Goal: Task Accomplishment & Management: Complete application form

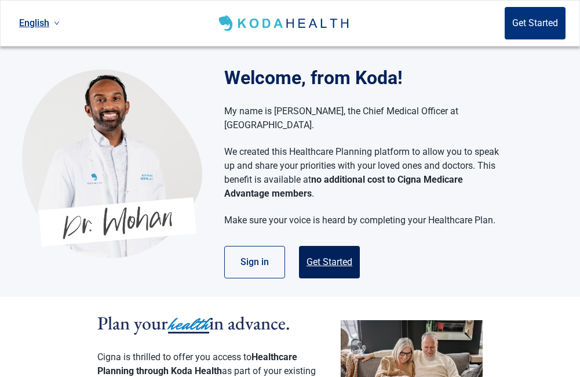
click at [332, 249] on button "Get Started" at bounding box center [329, 262] width 61 height 32
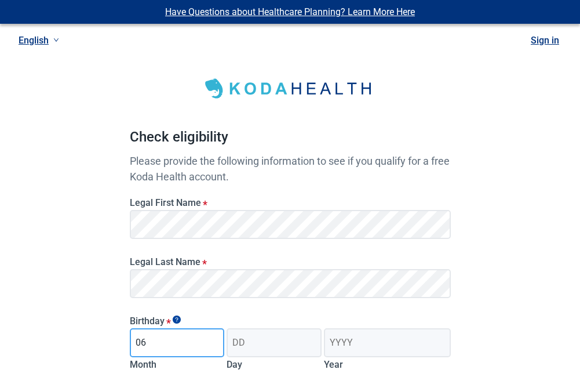
type input "06"
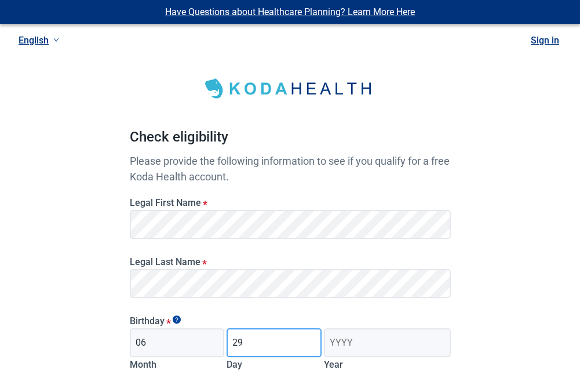
type input "29"
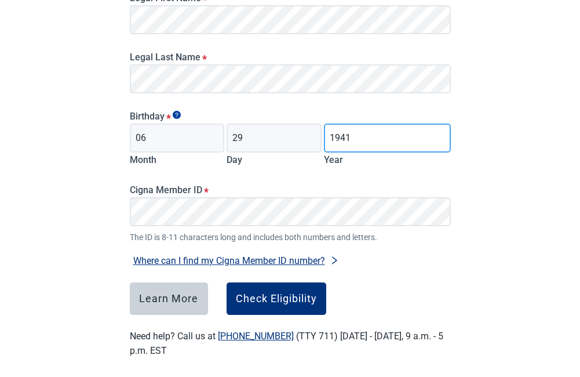
scroll to position [213, 0]
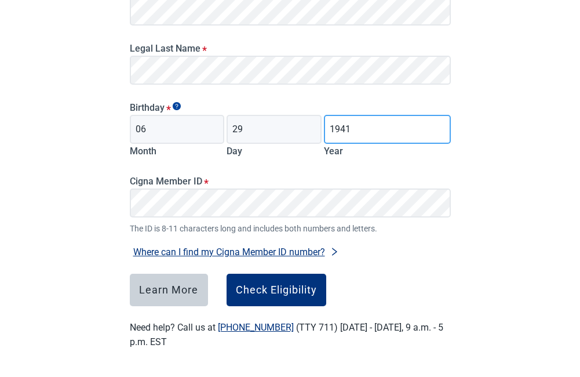
type input "1941"
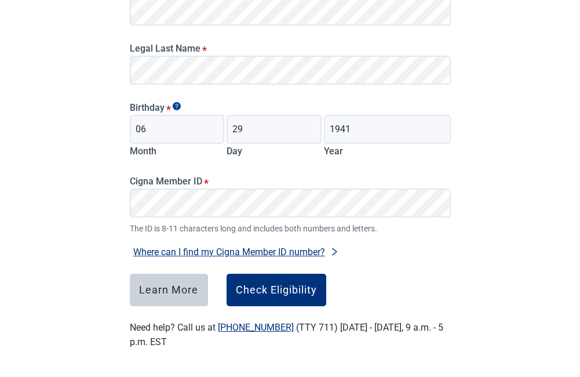
click at [266, 246] on button "Where can I find my Cigna Member ID number?" at bounding box center [236, 252] width 213 height 16
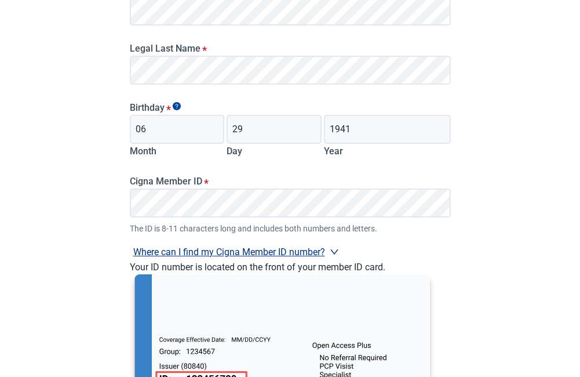
click at [266, 246] on button "Where can I find my Cigna Member ID number?" at bounding box center [236, 252] width 213 height 16
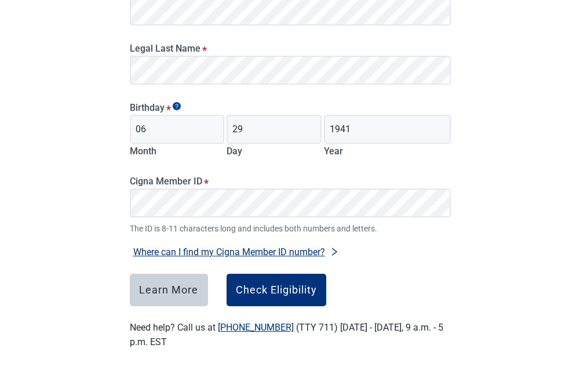
click at [336, 249] on icon "right" at bounding box center [334, 251] width 9 height 9
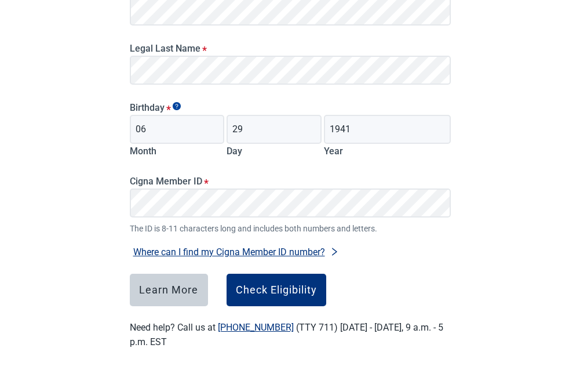
click at [336, 249] on icon "right" at bounding box center [334, 251] width 9 height 9
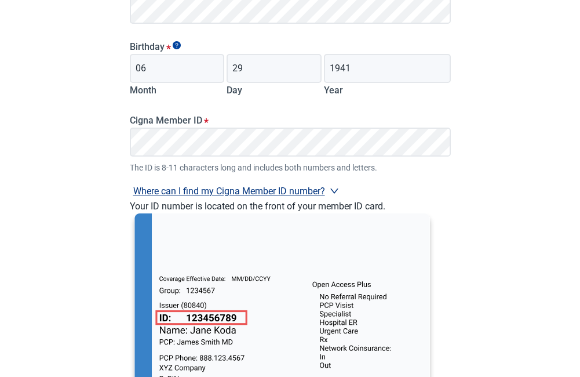
scroll to position [286, 0]
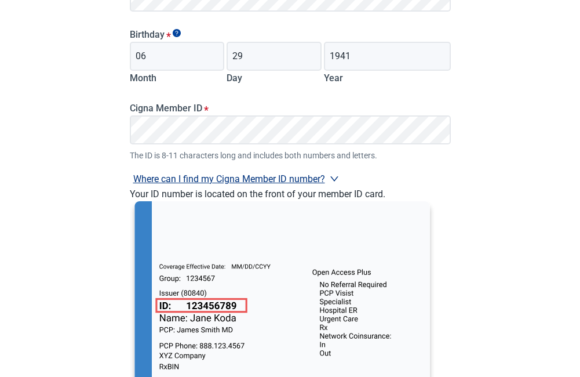
click at [541, 212] on div "Have Questions about Healthcare Planning? Learn More Here English Sign in Check…" at bounding box center [290, 113] width 580 height 799
click at [330, 175] on icon "right" at bounding box center [334, 178] width 9 height 9
click at [330, 162] on div "Cigna Member ID * The ID is 8-11 characters long and includes both numbers and …" at bounding box center [290, 126] width 330 height 72
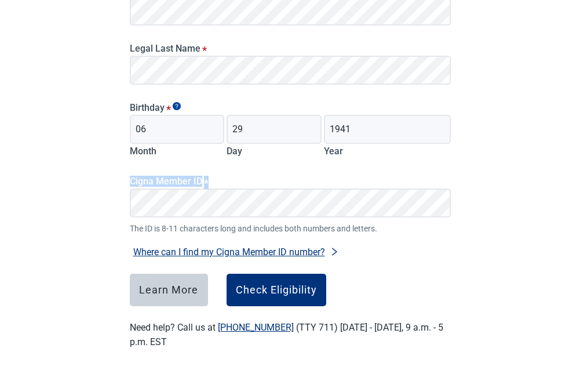
scroll to position [213, 0]
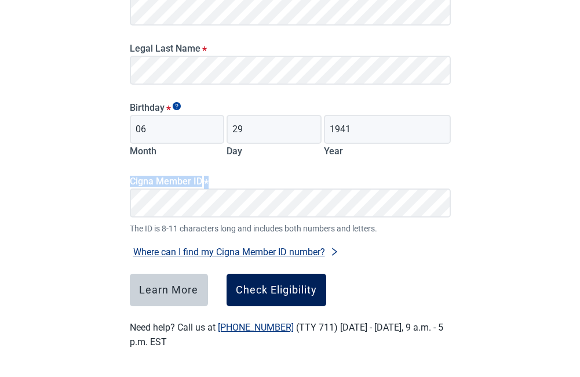
click at [277, 282] on button "Check Eligibility" at bounding box center [277, 290] width 100 height 32
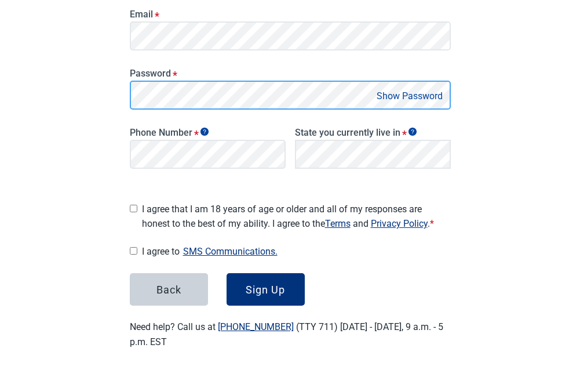
scroll to position [221, 0]
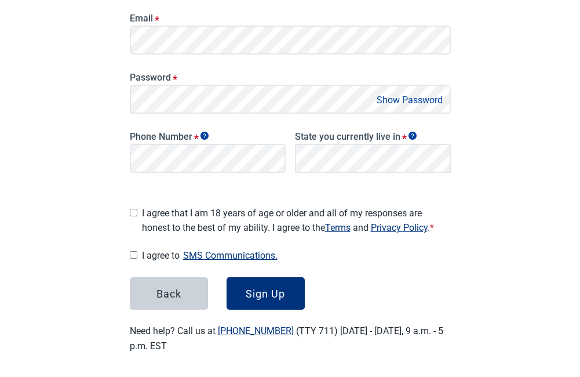
click at [405, 95] on button "Show Password" at bounding box center [409, 100] width 73 height 16
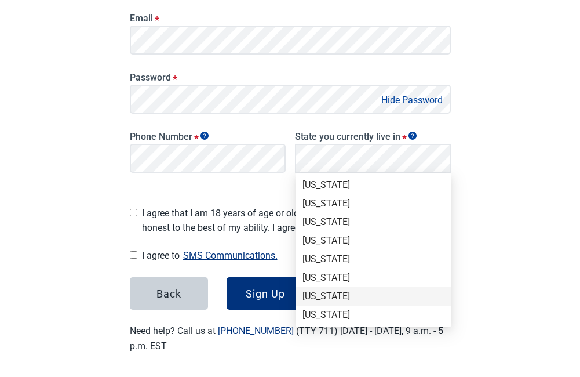
click at [447, 296] on div "[US_STATE]" at bounding box center [374, 296] width 156 height 19
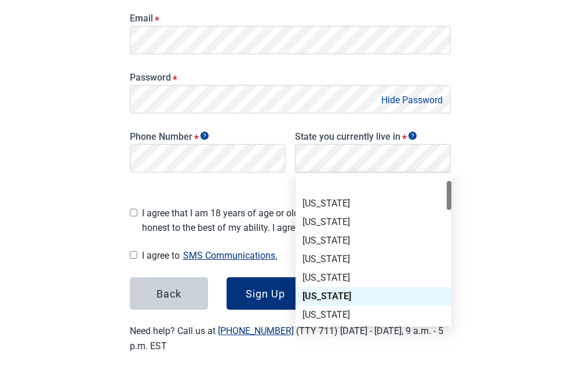
scroll to position [27, 0]
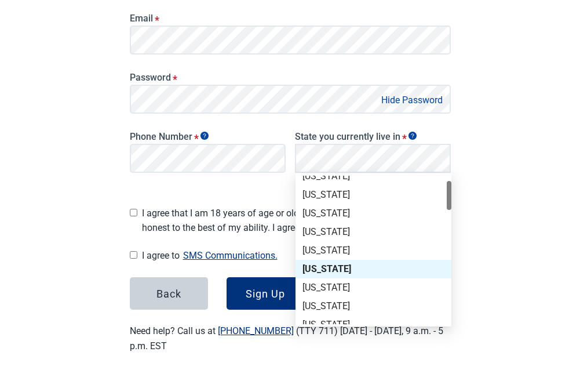
click at [447, 187] on div at bounding box center [449, 195] width 5 height 29
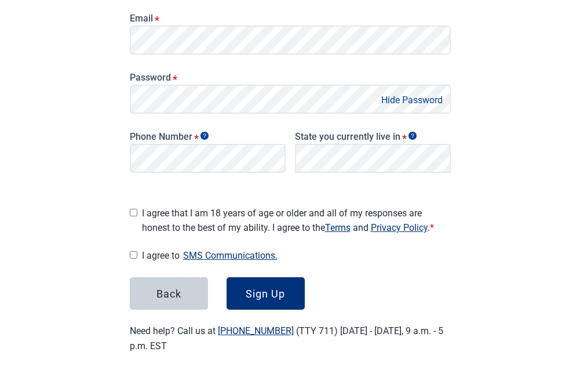
click at [134, 209] on input "I agree that I am 18 years of age or older and all of my responses are honest t…" at bounding box center [134, 213] width 8 height 8
checkbox input "true"
click at [234, 252] on button "SMS Communications." at bounding box center [230, 256] width 101 height 16
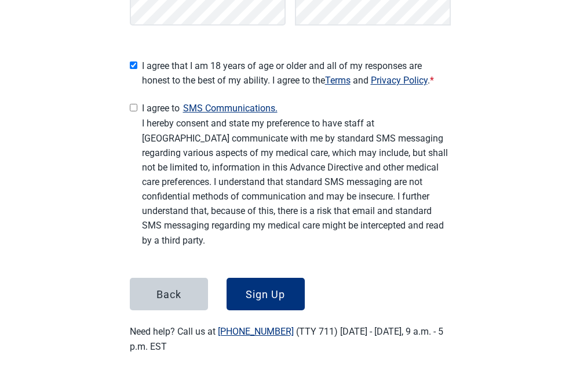
scroll to position [369, 0]
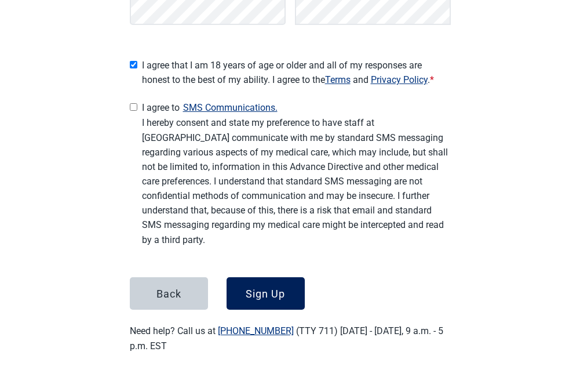
click at [261, 288] on div "Sign Up" at bounding box center [265, 294] width 39 height 12
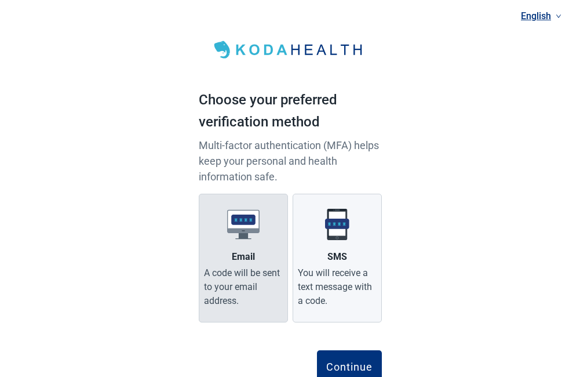
click at [245, 257] on div "Email" at bounding box center [243, 257] width 23 height 14
click at [0, 0] on input "Email A code will be sent to your email address." at bounding box center [0, 0] width 0 height 0
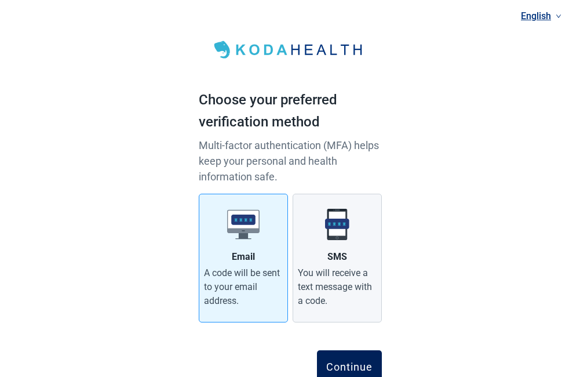
click at [351, 361] on div "Continue" at bounding box center [349, 367] width 46 height 12
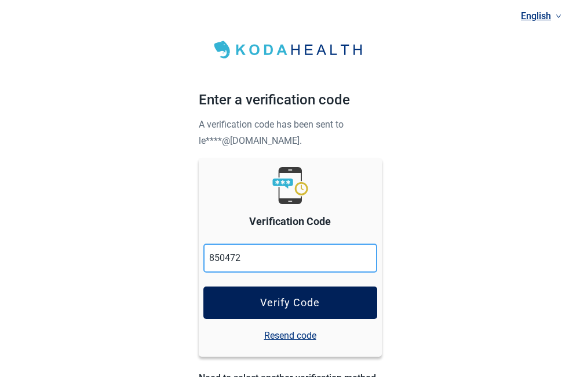
type input "850472"
click at [295, 297] on div "Verify Code" at bounding box center [290, 303] width 60 height 12
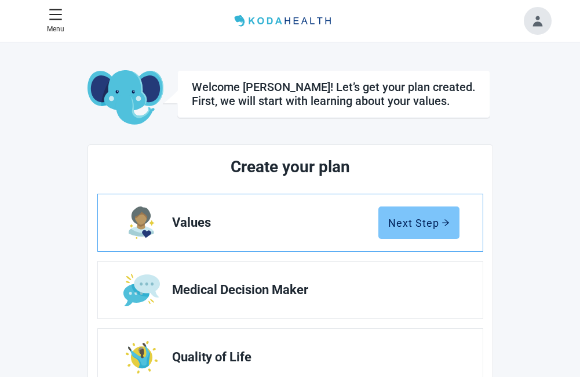
click at [412, 225] on div "Next Step" at bounding box center [418, 223] width 61 height 12
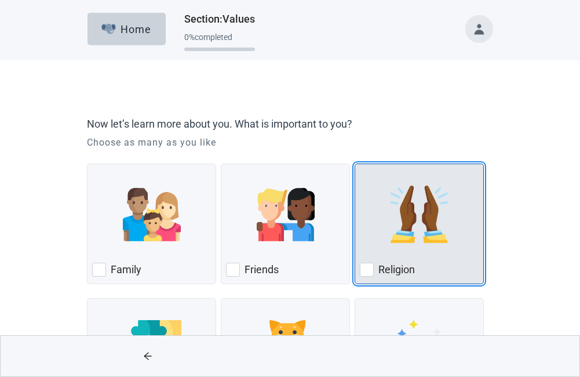
click at [361, 267] on div "Religion, checkbox, not checked" at bounding box center [367, 270] width 14 height 14
click at [355, 164] on input "Religion" at bounding box center [355, 163] width 1 height 1
click at [361, 267] on div "Religion, checkbox, not checked" at bounding box center [367, 270] width 14 height 14
click at [355, 164] on input "Religion" at bounding box center [355, 163] width 1 height 1
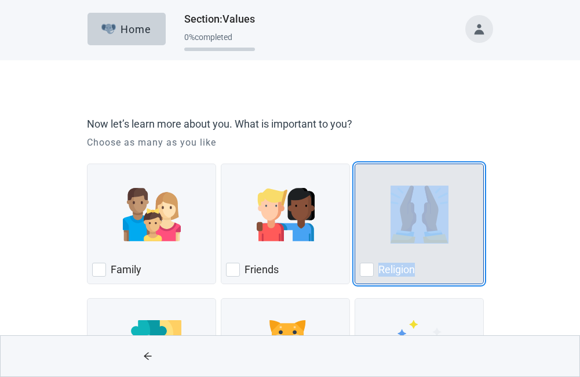
drag, startPoint x: 361, startPoint y: 267, endPoint x: 369, endPoint y: 268, distance: 8.8
click at [369, 268] on div "Religion, checkbox, not checked" at bounding box center [367, 270] width 14 height 14
click at [355, 164] on input "Religion" at bounding box center [355, 163] width 1 height 1
checkbox input "true"
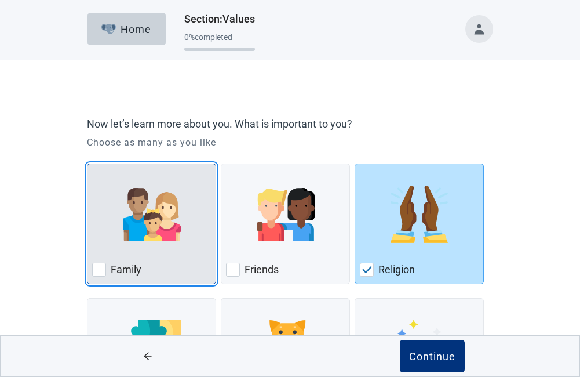
click at [109, 264] on div "Family" at bounding box center [151, 269] width 119 height 19
click at [88, 164] on input "Family" at bounding box center [87, 163] width 1 height 1
click at [109, 264] on div "Family" at bounding box center [151, 269] width 119 height 19
click at [88, 164] on input "Family" at bounding box center [87, 163] width 1 height 1
click at [96, 267] on div "Family, checkbox, not checked" at bounding box center [99, 270] width 14 height 14
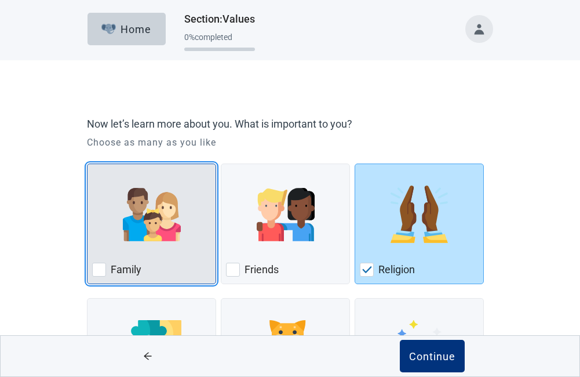
click at [88, 164] on input "Family" at bounding box center [87, 163] width 1 height 1
checkbox input "true"
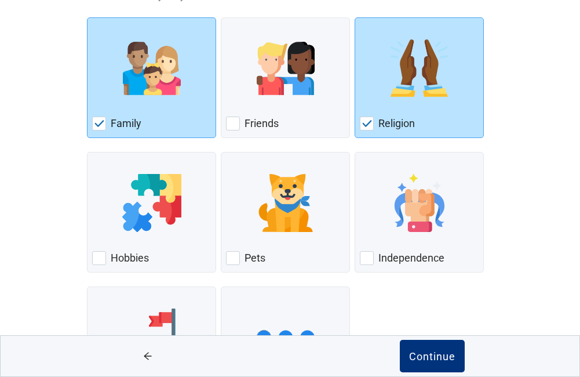
scroll to position [159, 0]
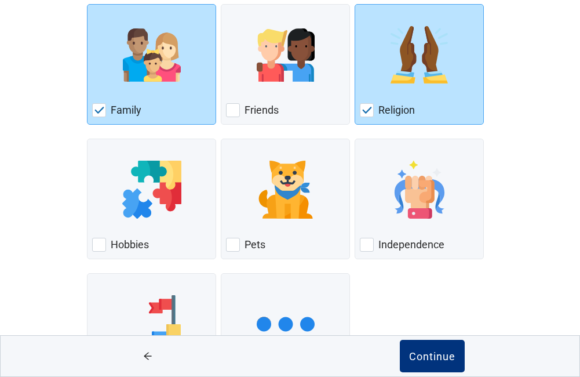
click at [574, 213] on main "Now let’s learn more about you. What is important to you? Choose as many as you…" at bounding box center [290, 180] width 580 height 559
drag, startPoint x: 574, startPoint y: 213, endPoint x: 571, endPoint y: 226, distance: 13.1
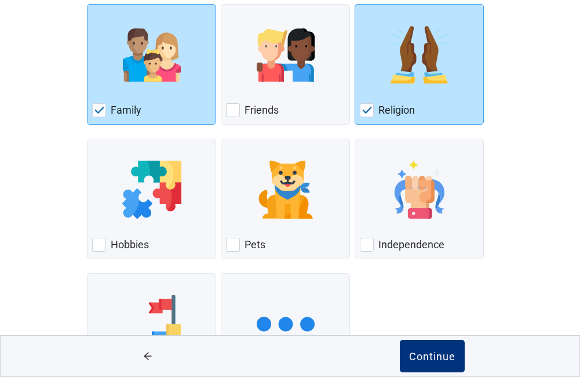
click at [571, 226] on main "Now let’s learn more about you. What is important to you? Choose as many as you…" at bounding box center [290, 180] width 580 height 559
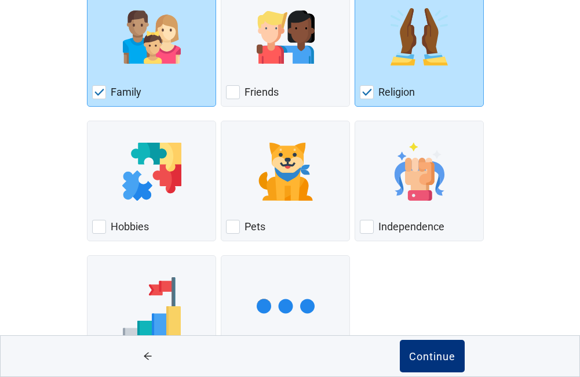
scroll to position [169, 0]
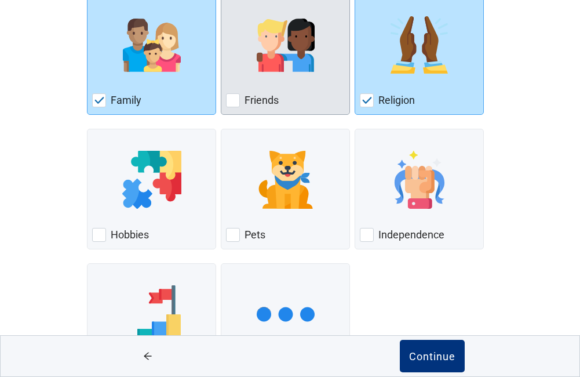
click at [234, 105] on div "Friends, checkbox, not checked" at bounding box center [233, 100] width 14 height 14
checkbox input "true"
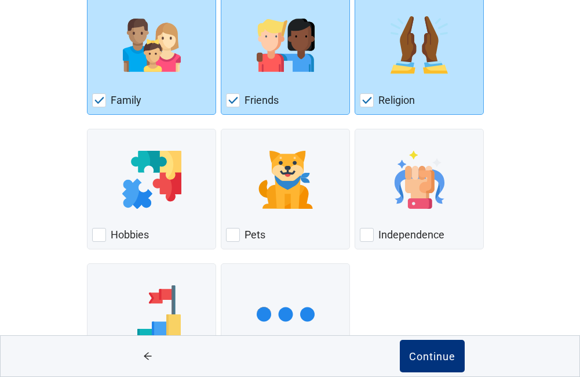
scroll to position [0, 0]
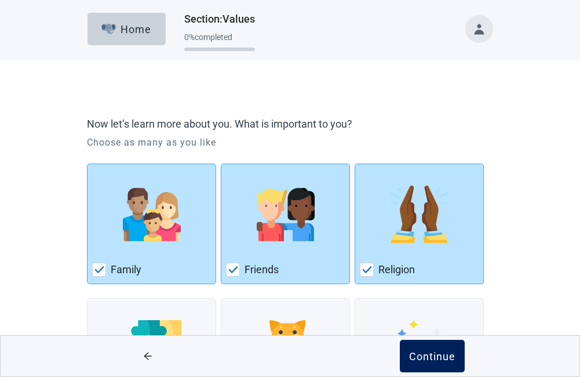
click at [426, 350] on div "Continue" at bounding box center [432, 356] width 46 height 12
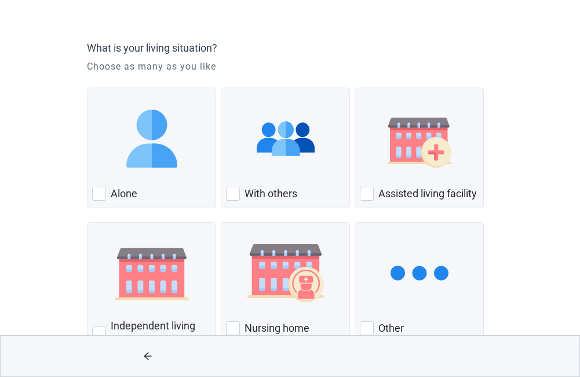
scroll to position [127, 0]
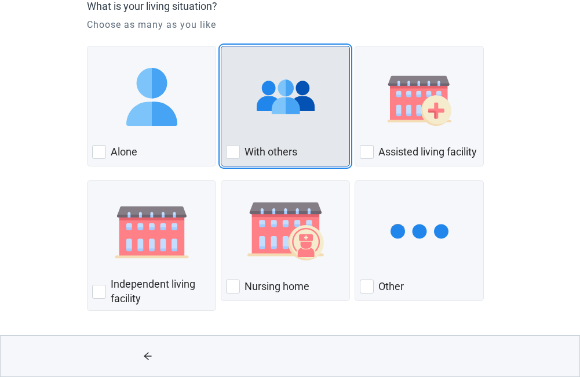
click at [234, 145] on div "With Others, checkbox, not checked" at bounding box center [233, 152] width 14 height 14
click at [221, 46] on input "With others" at bounding box center [221, 46] width 1 height 1
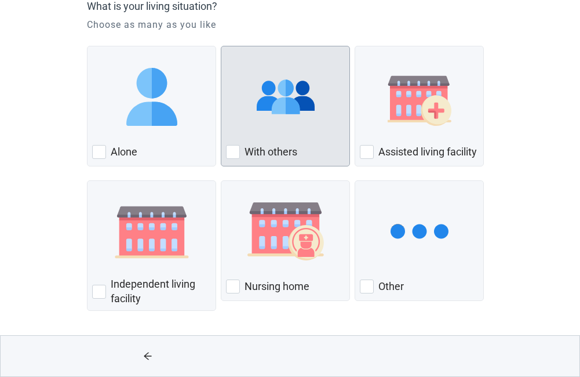
click at [234, 145] on div "With Others, checkbox, not checked" at bounding box center [233, 152] width 14 height 14
click at [221, 46] on input "With others" at bounding box center [221, 46] width 1 height 1
click at [264, 145] on label "With others" at bounding box center [271, 152] width 53 height 14
checkbox input "true"
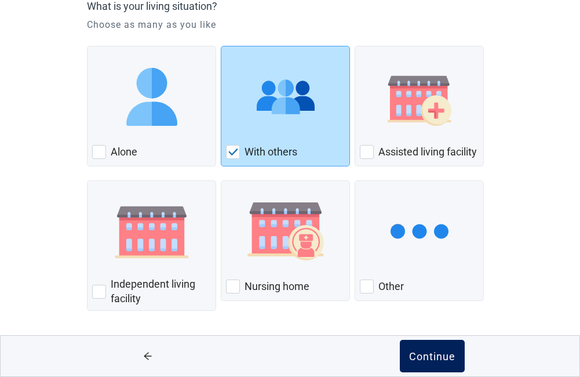
click at [432, 350] on div "Continue" at bounding box center [432, 356] width 46 height 12
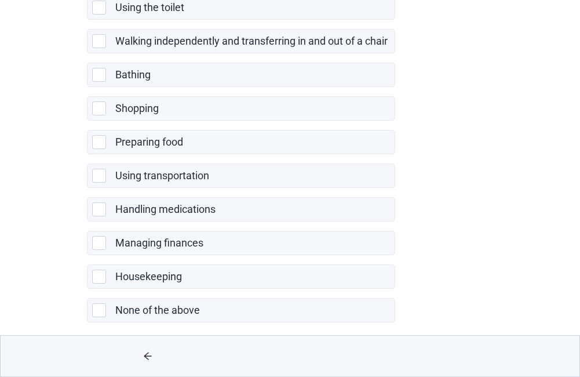
scroll to position [242, 0]
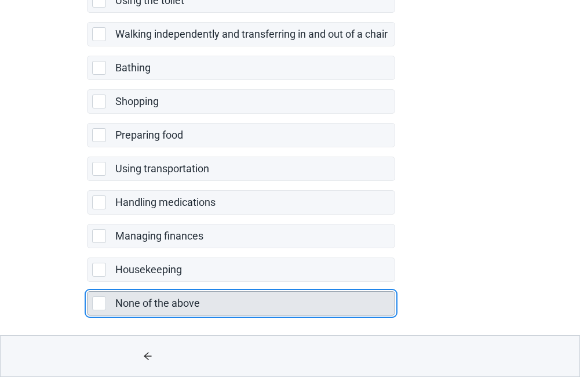
click at [100, 300] on div "None of the above, checkbox, not selected" at bounding box center [99, 303] width 14 height 14
click at [88, 282] on input "None of the above" at bounding box center [87, 282] width 1 height 1
checkbox input "true"
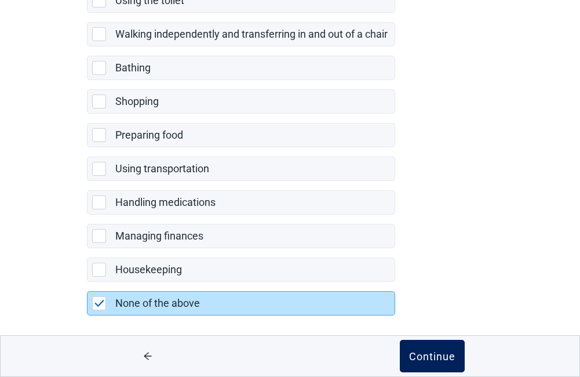
click at [430, 352] on div "Continue" at bounding box center [432, 356] width 46 height 12
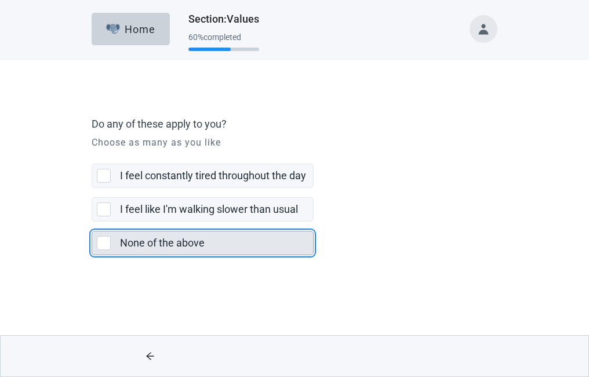
click at [104, 240] on div "None of the above, checkbox, not selected" at bounding box center [104, 243] width 14 height 14
click at [92, 222] on input "None of the above" at bounding box center [92, 221] width 1 height 1
checkbox input "true"
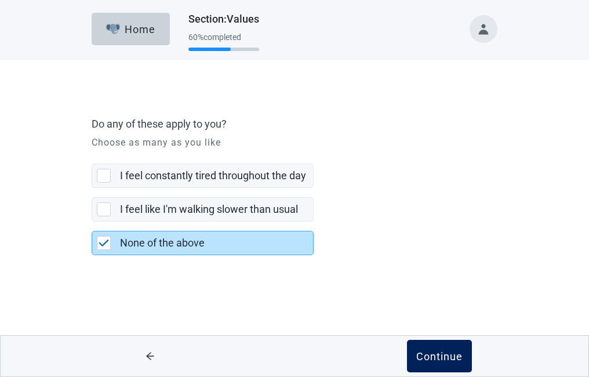
click at [439, 350] on div "Continue" at bounding box center [439, 356] width 46 height 12
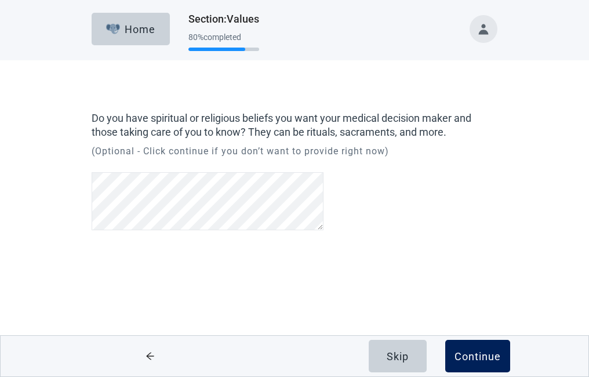
click at [484, 357] on div "Continue" at bounding box center [478, 356] width 46 height 12
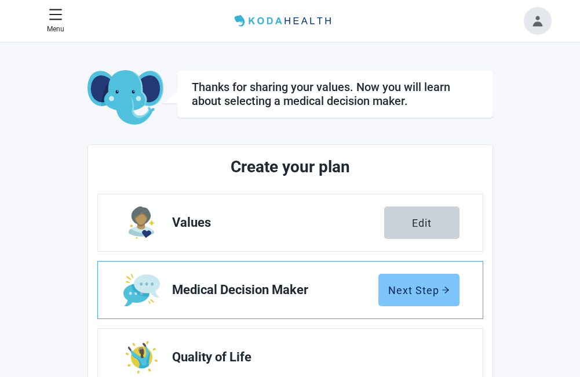
click at [428, 284] on div "Next Step" at bounding box center [418, 290] width 61 height 12
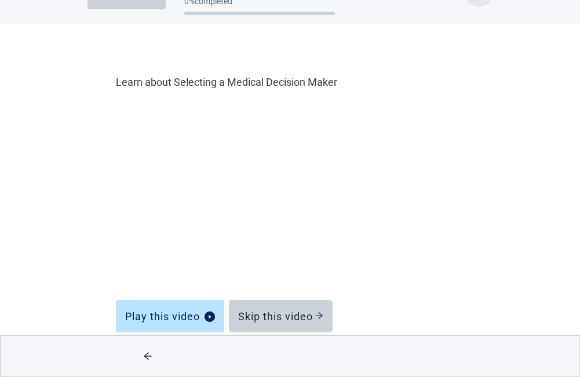
scroll to position [48, 0]
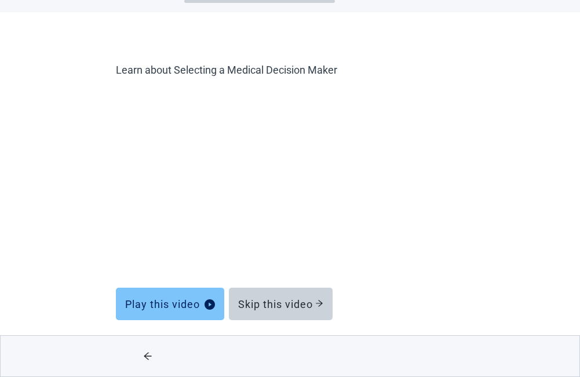
click at [208, 303] on icon "play-circle" at bounding box center [210, 304] width 10 height 10
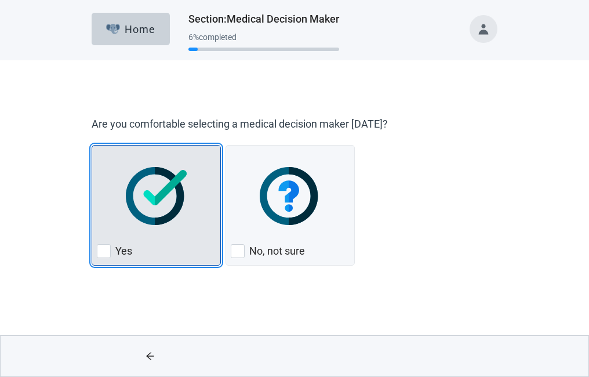
click at [100, 249] on div "Yes, checkbox, not checked" at bounding box center [104, 251] width 14 height 14
click at [92, 146] on input "Yes" at bounding box center [92, 145] width 1 height 1
checkbox input "true"
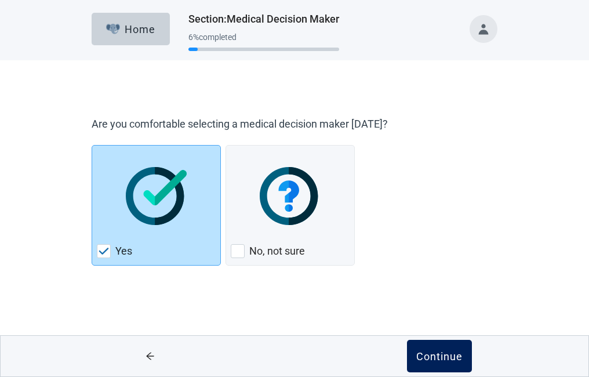
click at [442, 356] on div "Continue" at bounding box center [439, 356] width 46 height 12
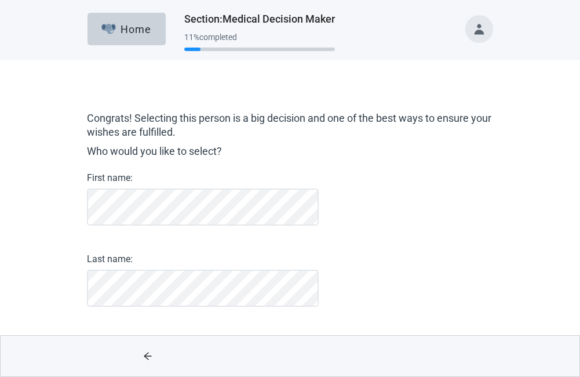
click at [442, 356] on div "Main content" at bounding box center [432, 356] width 285 height 41
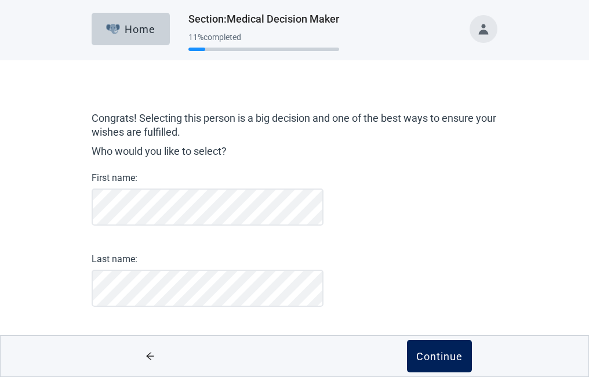
click at [446, 357] on div "Continue" at bounding box center [439, 356] width 46 height 12
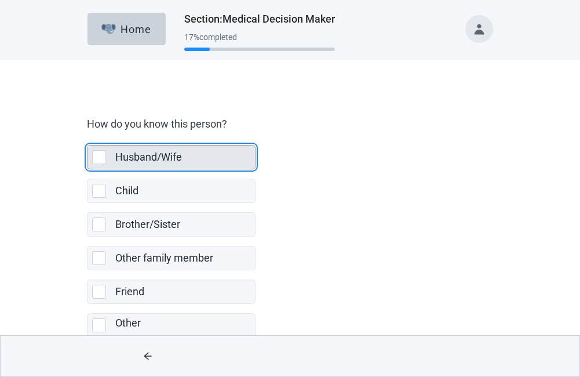
click at [96, 150] on div "Husband/Wife, checkbox, not selected" at bounding box center [99, 157] width 14 height 14
click at [88, 136] on input "Husband/Wife" at bounding box center [87, 136] width 1 height 1
checkbox input "true"
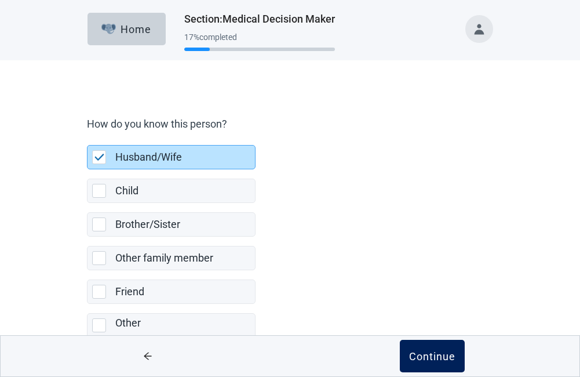
click at [434, 347] on button "Continue" at bounding box center [432, 356] width 65 height 32
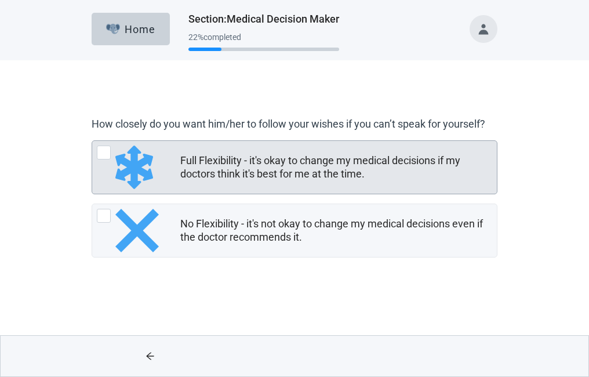
click at [102, 151] on div "Full Flexibility - it's okay to change my medical decisions if my doctors think…" at bounding box center [104, 153] width 14 height 14
click at [92, 141] on input "Full Flexibility - it's okay to change my medical decisions if my doctors think…" at bounding box center [92, 140] width 1 height 1
radio input "true"
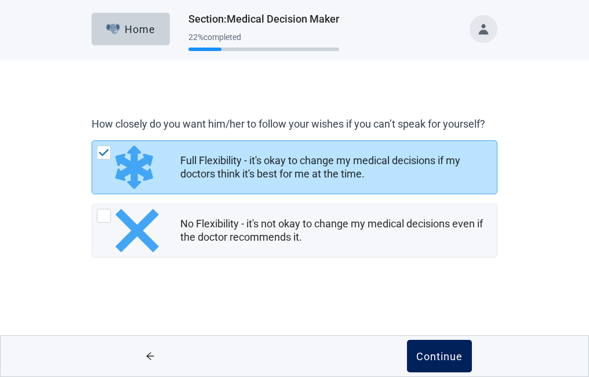
click at [431, 353] on div "Continue" at bounding box center [439, 356] width 46 height 12
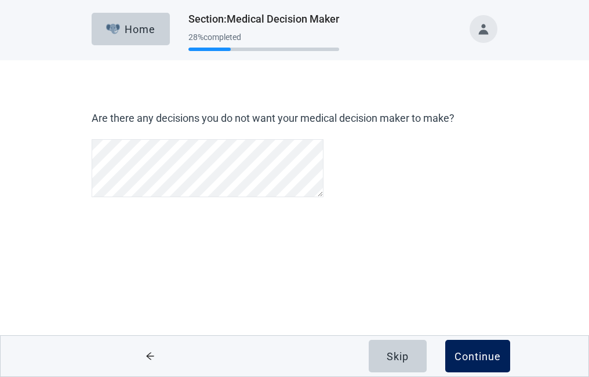
click at [474, 353] on div "Continue" at bounding box center [478, 356] width 46 height 12
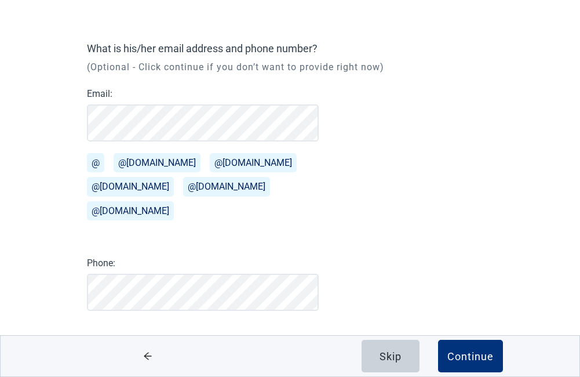
scroll to position [70, 0]
click at [475, 348] on button "Continue" at bounding box center [470, 356] width 65 height 32
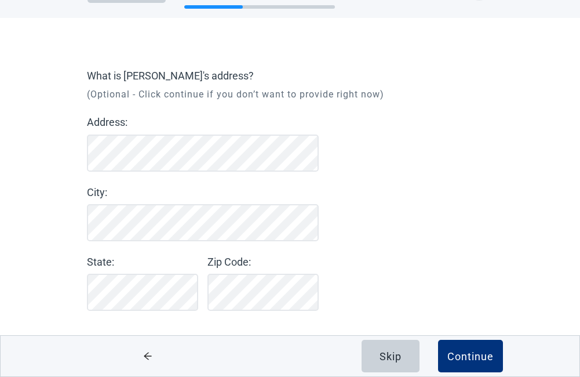
scroll to position [42, 0]
click at [385, 351] on div "Skip" at bounding box center [391, 356] width 22 height 12
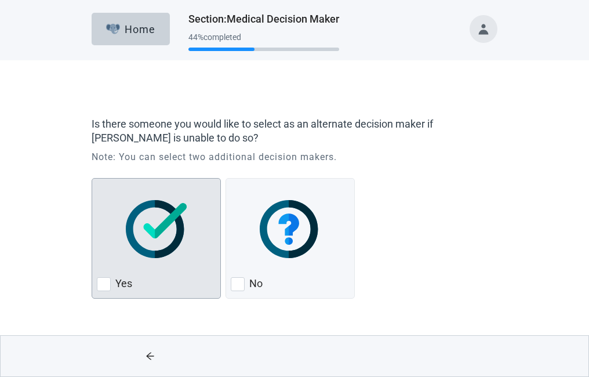
click at [103, 281] on div "Yes, checkbox, not checked" at bounding box center [104, 284] width 14 height 14
click at [92, 179] on input "Yes" at bounding box center [92, 178] width 1 height 1
checkbox input "true"
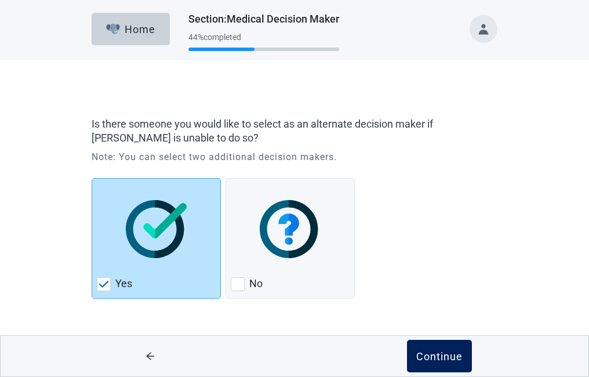
click at [442, 352] on div "Continue" at bounding box center [439, 356] width 46 height 12
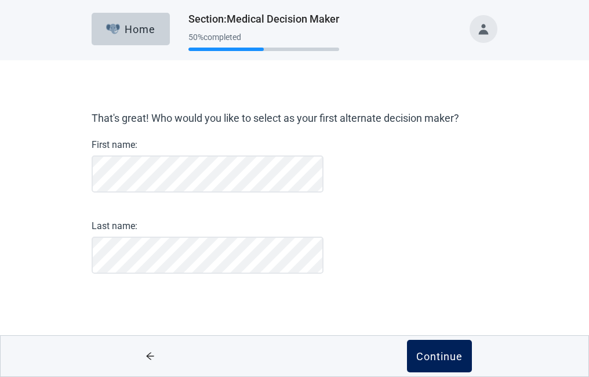
click at [439, 352] on div "Continue" at bounding box center [439, 356] width 46 height 12
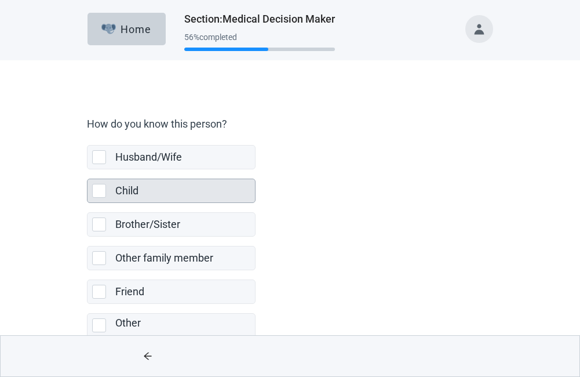
click at [97, 188] on div "Child, checkbox, not selected" at bounding box center [99, 191] width 14 height 14
click at [88, 170] on input "Child" at bounding box center [87, 169] width 1 height 1
checkbox input "true"
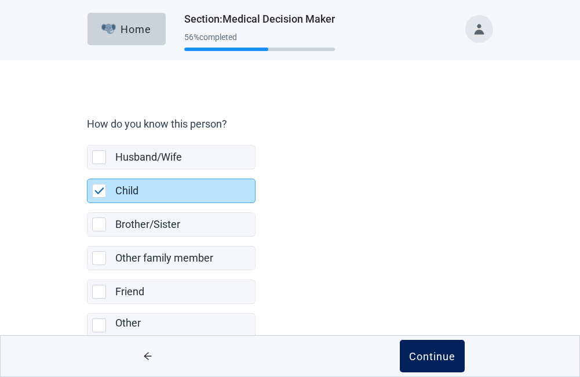
click at [432, 350] on div "Continue" at bounding box center [432, 356] width 46 height 12
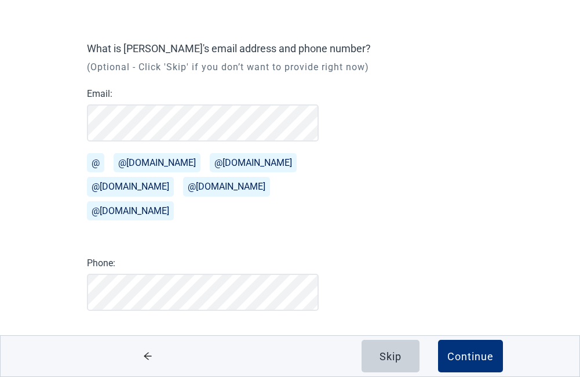
scroll to position [70, 0]
click at [472, 351] on div "Continue" at bounding box center [471, 356] width 46 height 12
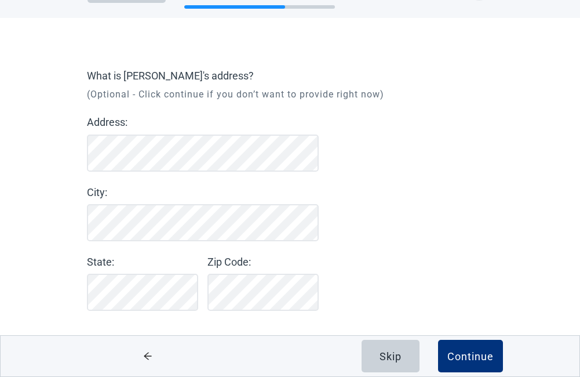
scroll to position [42, 0]
click at [392, 351] on div "Skip" at bounding box center [391, 356] width 22 height 12
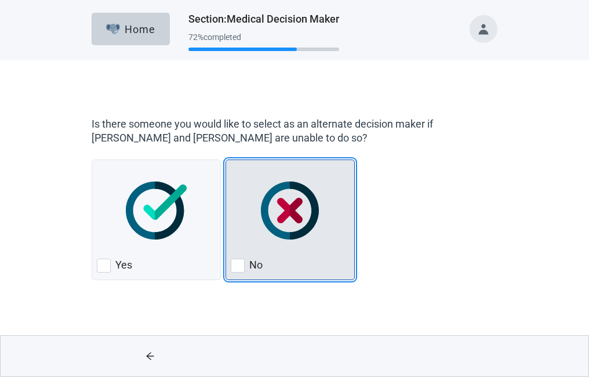
click at [235, 265] on div "No, checkbox, not checked" at bounding box center [238, 266] width 14 height 14
click at [226, 160] on input "No" at bounding box center [226, 159] width 1 height 1
checkbox input "true"
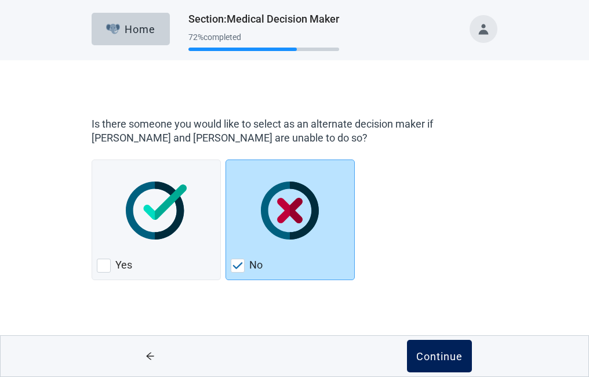
click at [437, 357] on div "Continue" at bounding box center [439, 356] width 46 height 12
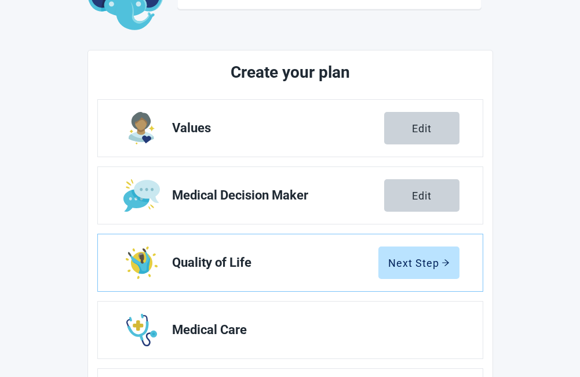
scroll to position [133, 0]
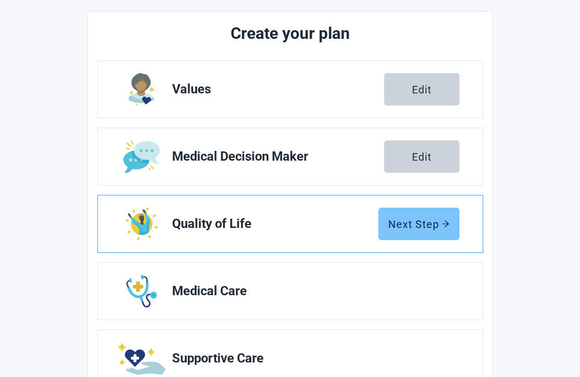
click at [416, 217] on button "Next Step" at bounding box center [419, 224] width 81 height 32
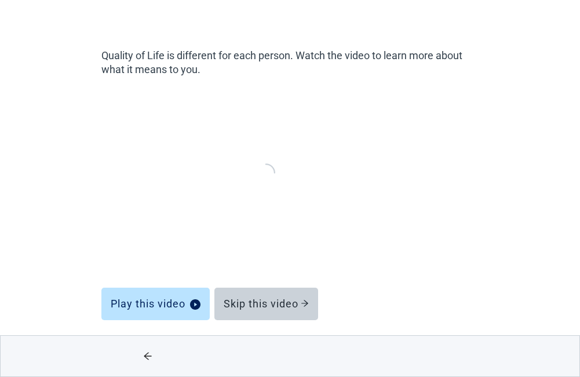
scroll to position [63, 0]
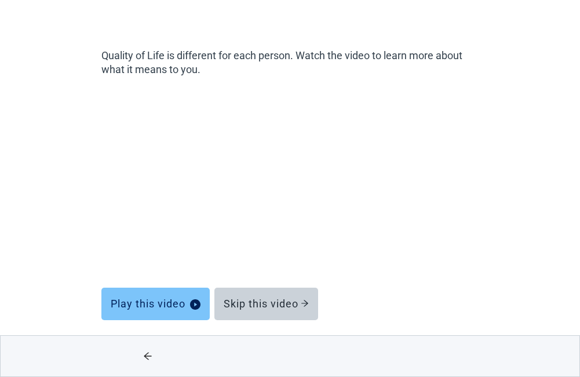
click at [155, 301] on div "Play this video" at bounding box center [156, 304] width 90 height 12
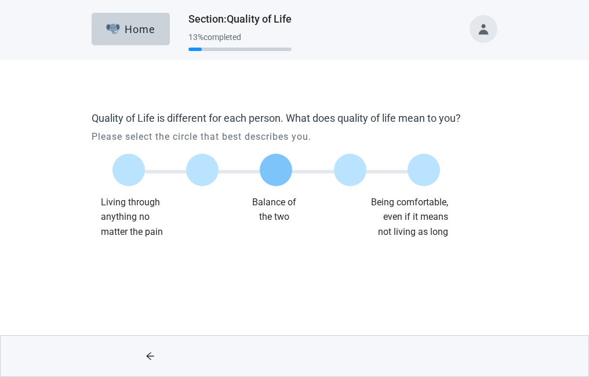
click at [275, 183] on label "Main content" at bounding box center [276, 170] width 32 height 32
click at [276, 170] on input "Quality of life scale: 50 out of 100. Balance of the two" at bounding box center [276, 170] width 0 height 0
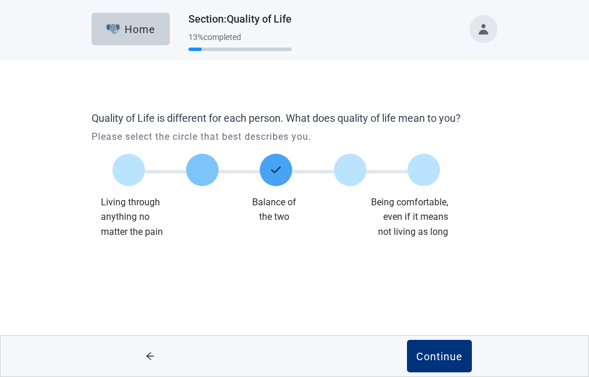
click at [210, 175] on label "Main content" at bounding box center [202, 170] width 32 height 32
click at [202, 170] on input "Quality of life scale: 25 out of 100. 25% between extremes" at bounding box center [202, 170] width 0 height 0
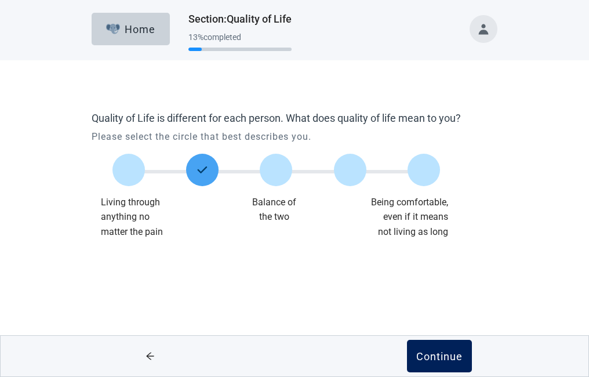
click at [437, 352] on div "Continue" at bounding box center [439, 356] width 46 height 12
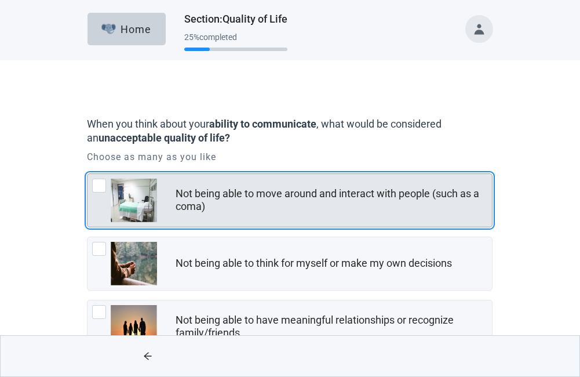
click at [99, 186] on div "Not being able to move around and interact with people (such as a coma), checkb…" at bounding box center [99, 186] width 14 height 14
click at [88, 174] on input "Not being able to move around and interact with people (such as a coma)" at bounding box center [87, 173] width 1 height 1
checkbox input "true"
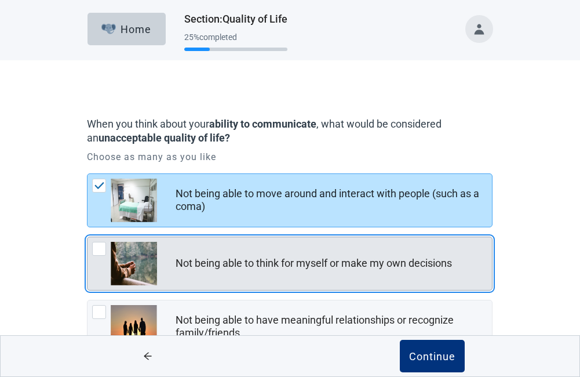
click at [99, 246] on div "Not being able to think for myself or make my own decisions, checkbox, not chec…" at bounding box center [99, 249] width 14 height 14
click at [88, 237] on input "Not being able to think for myself or make my own decisions" at bounding box center [87, 237] width 1 height 1
checkbox input "true"
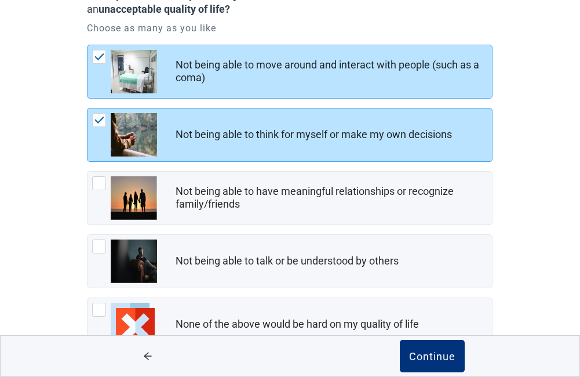
scroll to position [169, 0]
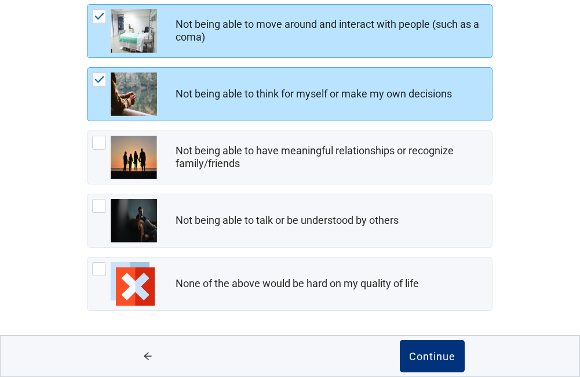
drag, startPoint x: 584, startPoint y: 83, endPoint x: 580, endPoint y: 219, distance: 135.7
click at [580, 219] on main "When you think about your ability to communicate , what would be considered an …" at bounding box center [290, 134] width 580 height 486
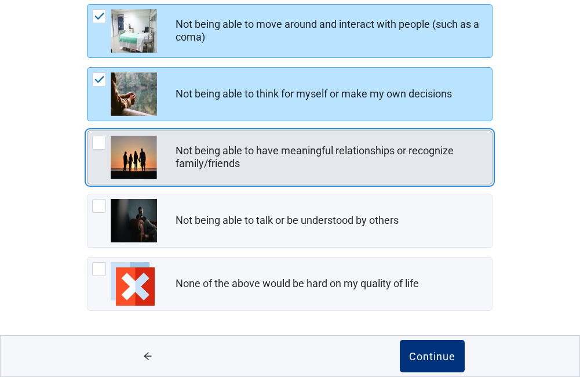
click at [98, 137] on div "Not being able to have meaningful relationships or recognize family/friends, ch…" at bounding box center [99, 143] width 14 height 14
click at [88, 131] on input "Not being able to have meaningful relationships or recognize family/friends" at bounding box center [87, 130] width 1 height 1
checkbox input "true"
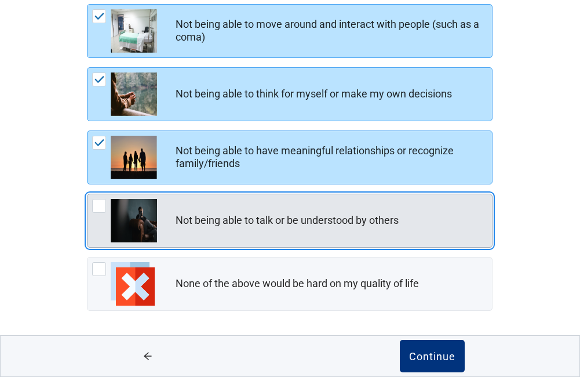
click at [97, 204] on div "Not being able to talk or be understood by others, checkbox, not checked" at bounding box center [99, 206] width 14 height 14
click at [88, 194] on input "Not being able to talk or be understood by others" at bounding box center [87, 194] width 1 height 1
checkbox input "true"
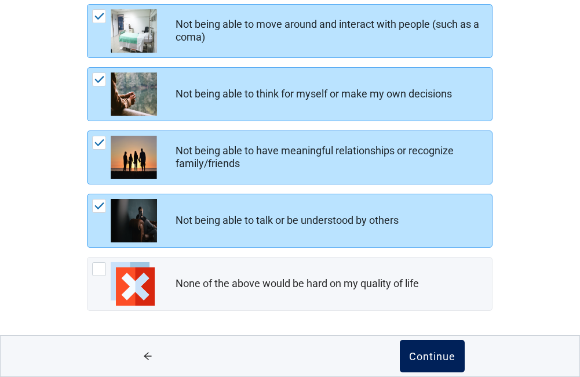
click at [435, 352] on div "Continue" at bounding box center [432, 356] width 46 height 12
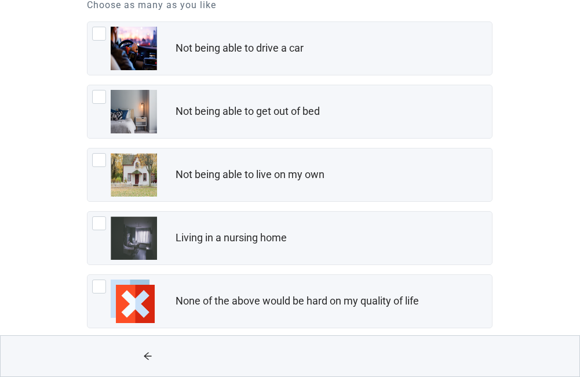
scroll to position [169, 0]
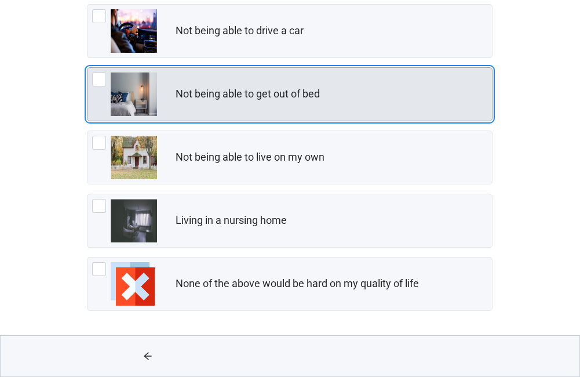
click at [94, 76] on div "Not being able to get out of bed, checkbox, not checked" at bounding box center [99, 79] width 14 height 14
click at [88, 68] on input "Not being able to get out of bed" at bounding box center [87, 67] width 1 height 1
checkbox input "true"
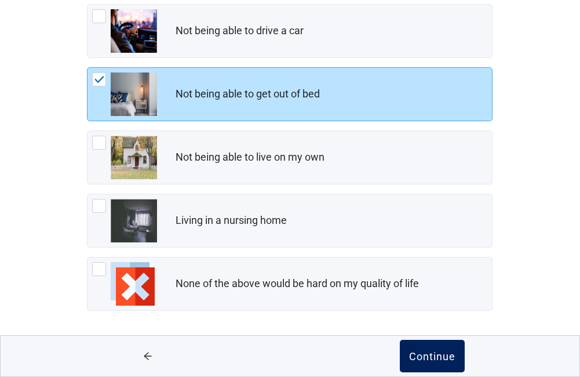
click at [421, 355] on div "Continue" at bounding box center [432, 356] width 46 height 12
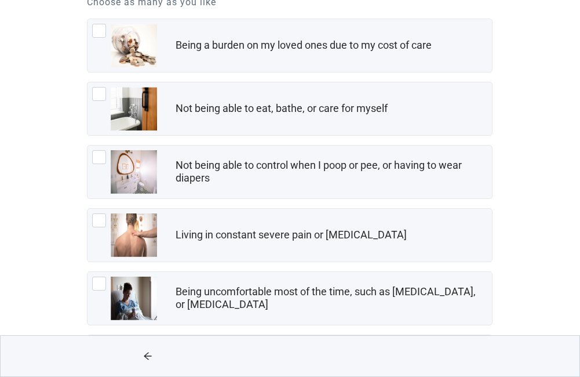
scroll to position [163, 0]
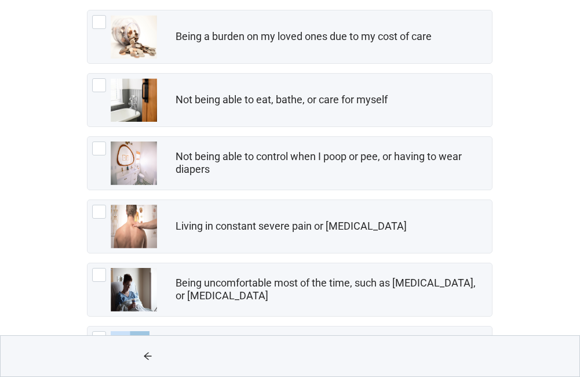
click at [570, 163] on main "When you think about your independence , what would be considered an unacceptab…" at bounding box center [290, 171] width 580 height 549
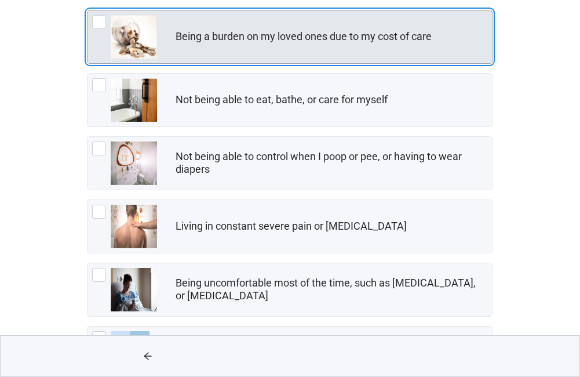
click at [100, 23] on div "Being a burden on my loved ones due to my cost of care, checkbox, not checked" at bounding box center [99, 22] width 14 height 14
click at [88, 10] on input "Being a burden on my loved ones due to my cost of care" at bounding box center [87, 10] width 1 height 1
checkbox input "true"
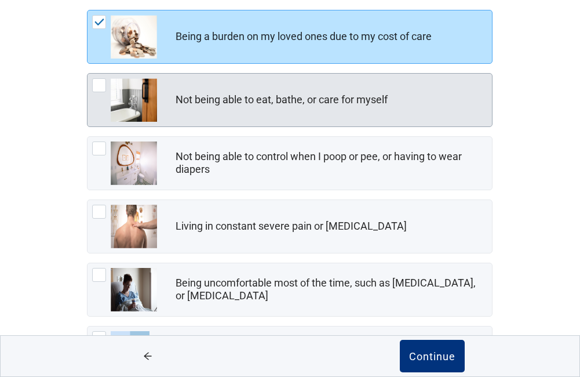
click at [99, 84] on div "Not being able to eat, bathe, or care for myself, checkbox, not checked" at bounding box center [99, 85] width 14 height 14
click at [88, 74] on input "Not being able to eat, bathe, or care for myself" at bounding box center [87, 73] width 1 height 1
checkbox input "true"
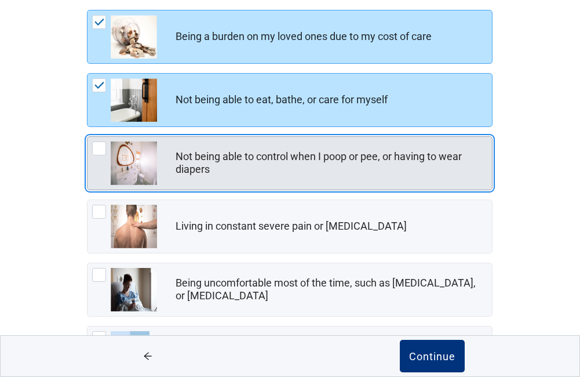
click at [99, 144] on div "Not being able to control when I poop or pee, or having to wear diapers, checkb…" at bounding box center [99, 148] width 14 height 14
click at [88, 137] on input "Not being able to control when I poop or pee, or having to wear diapers" at bounding box center [87, 136] width 1 height 1
checkbox input "true"
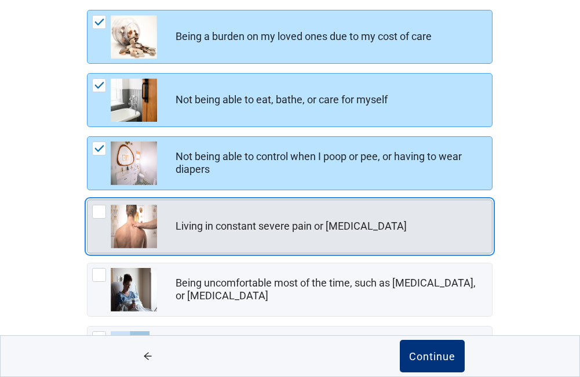
click at [107, 214] on div "Living in constant severe pain or shortness of breath, checkbox, not checked" at bounding box center [124, 226] width 65 height 43
click at [88, 200] on input "Living in constant severe pain or shortness of breath" at bounding box center [87, 199] width 1 height 1
checkbox input "true"
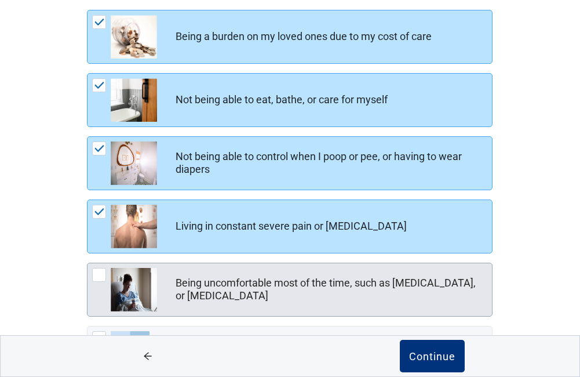
click at [104, 274] on div "Being uncomfortable most of the time, such as nausea, vomiting, or diarrhea, ch…" at bounding box center [99, 275] width 14 height 14
click at [88, 263] on input "Being uncomfortable most of the time, such as nausea, vomiting, or diarrhea" at bounding box center [87, 263] width 1 height 1
checkbox input "true"
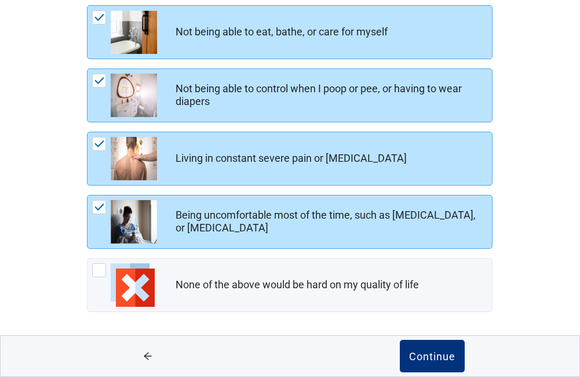
scroll to position [232, 0]
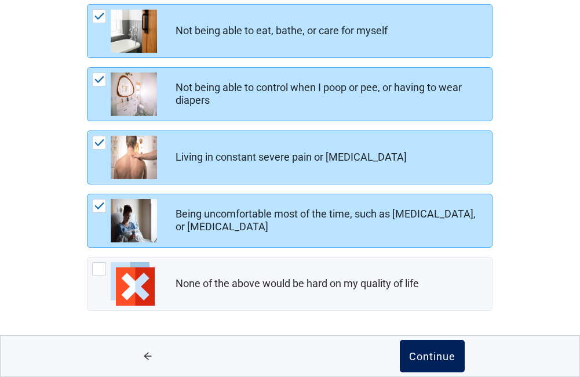
click at [431, 355] on div "Continue" at bounding box center [432, 356] width 46 height 12
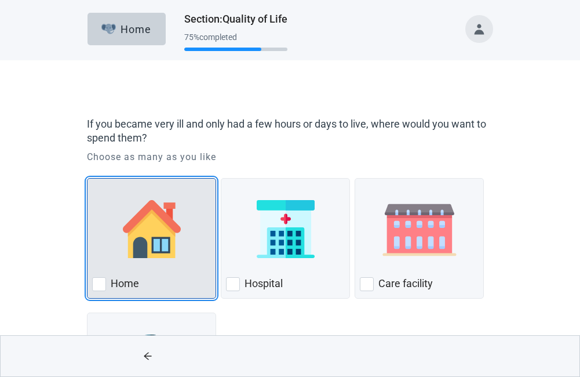
click at [97, 280] on div "Home, checkbox, not checked" at bounding box center [99, 284] width 14 height 14
click at [88, 179] on input "Home" at bounding box center [87, 178] width 1 height 1
checkbox input "true"
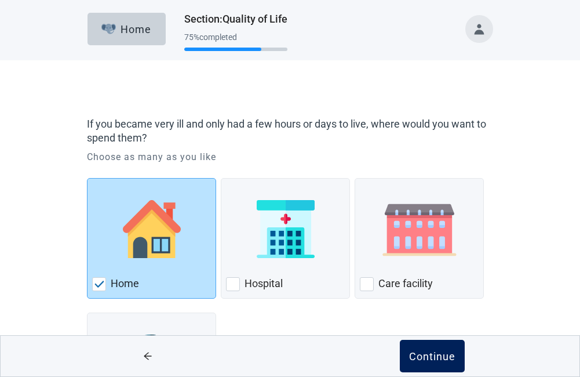
click at [427, 358] on div "Continue" at bounding box center [432, 356] width 46 height 12
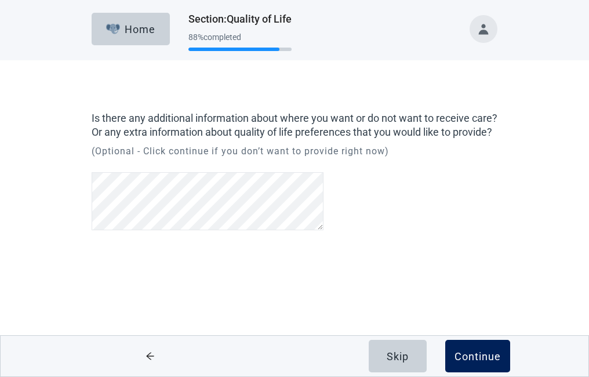
click at [484, 348] on button "Continue" at bounding box center [477, 356] width 65 height 32
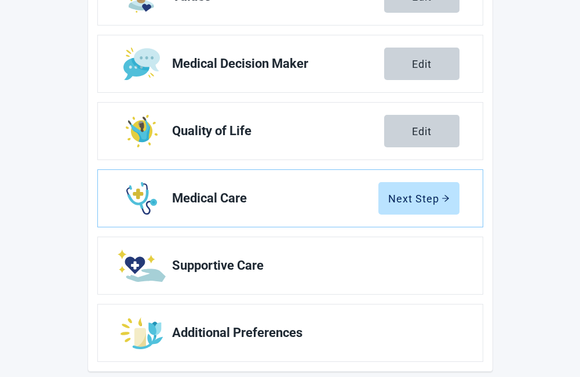
scroll to position [245, 0]
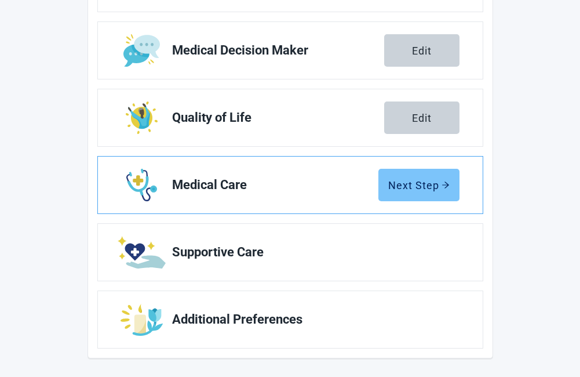
click at [419, 183] on div "Next Step" at bounding box center [418, 185] width 61 height 12
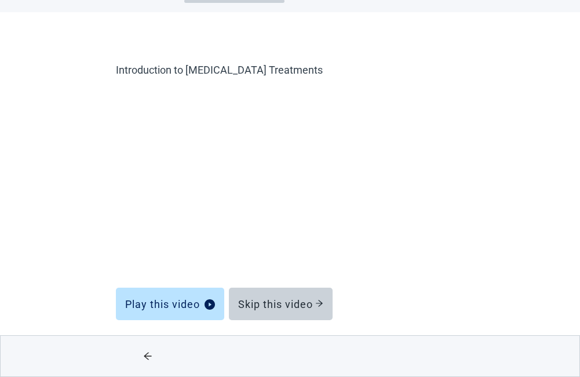
scroll to position [48, 0]
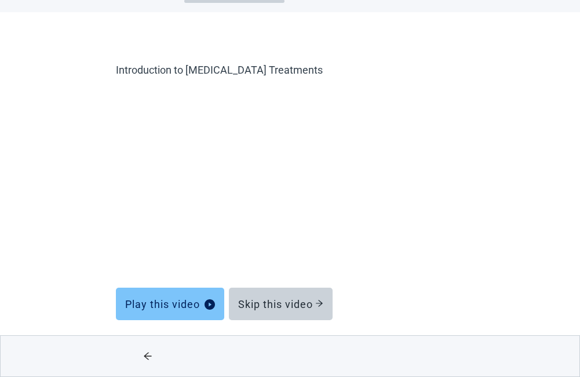
click at [181, 306] on div "Play this video" at bounding box center [170, 304] width 90 height 12
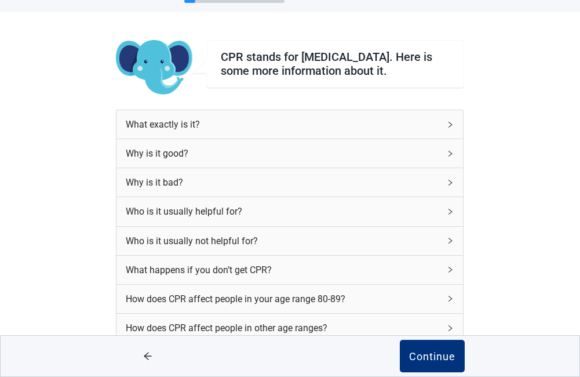
click at [450, 127] on icon "right" at bounding box center [450, 124] width 3 height 6
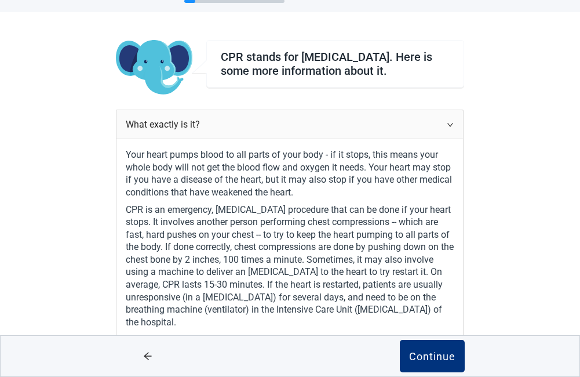
click at [450, 128] on icon "right" at bounding box center [450, 124] width 7 height 7
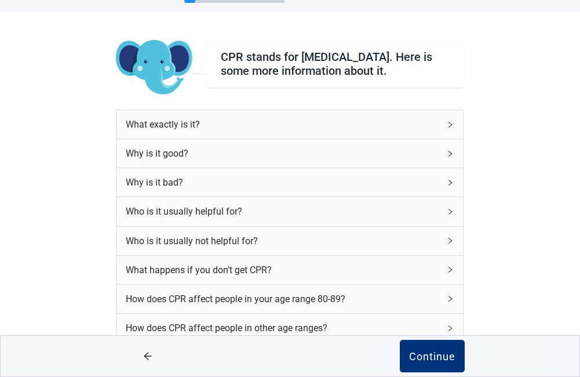
click at [450, 156] on icon "right" at bounding box center [450, 153] width 7 height 7
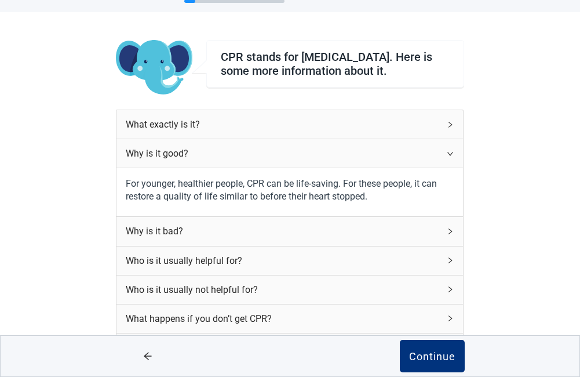
click at [450, 156] on icon "right" at bounding box center [450, 153] width 7 height 7
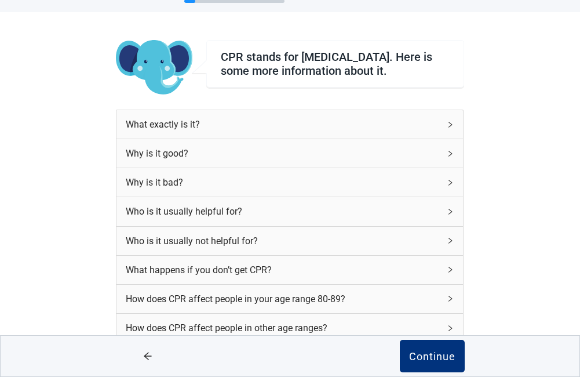
click at [449, 184] on icon "right" at bounding box center [450, 182] width 7 height 7
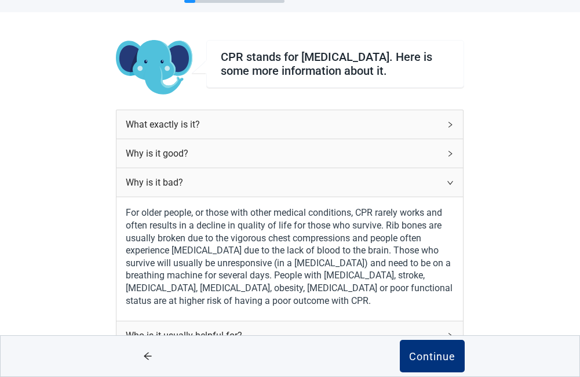
click at [451, 186] on icon "right" at bounding box center [450, 182] width 7 height 7
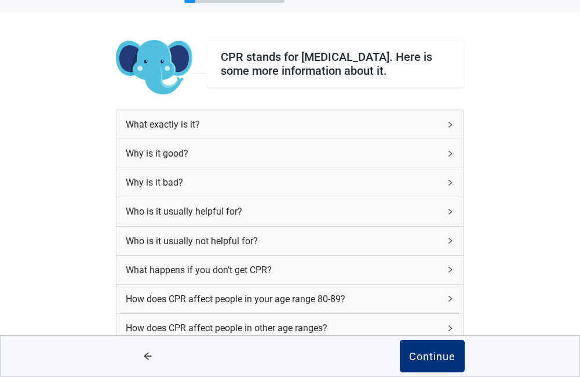
click at [452, 215] on icon "right" at bounding box center [450, 212] width 3 height 6
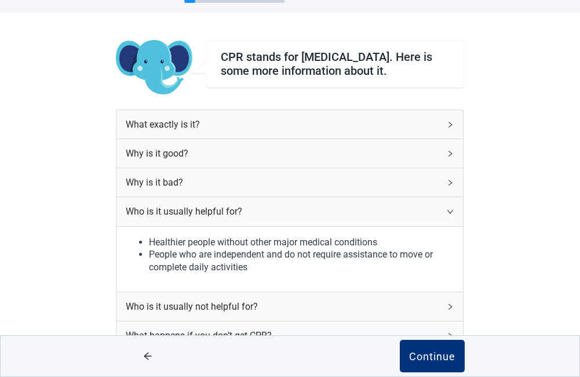
click at [452, 215] on icon "right" at bounding box center [450, 211] width 7 height 7
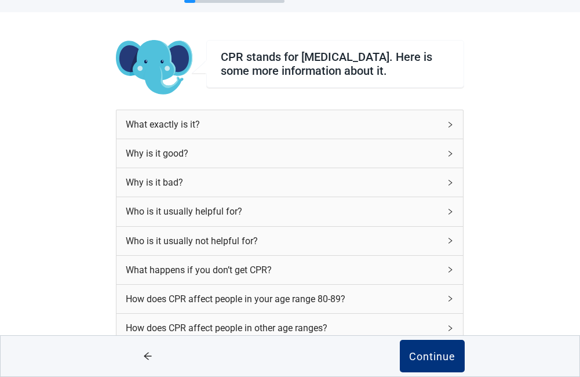
click at [449, 244] on icon "right" at bounding box center [450, 240] width 7 height 7
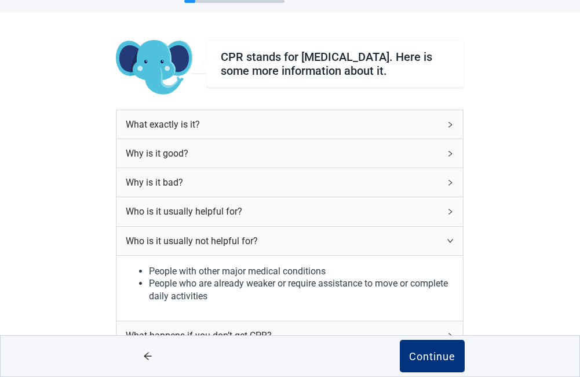
click at [449, 244] on icon "right" at bounding box center [450, 240] width 7 height 7
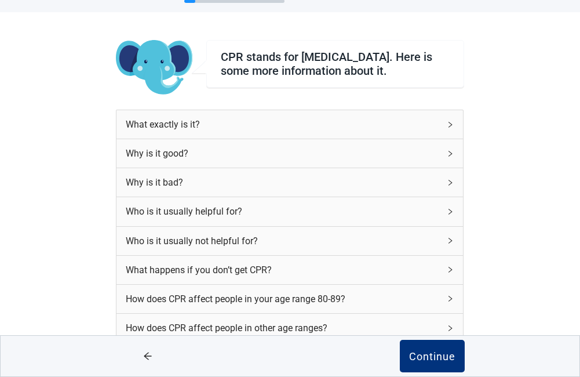
click at [452, 272] on icon "right" at bounding box center [450, 270] width 3 height 6
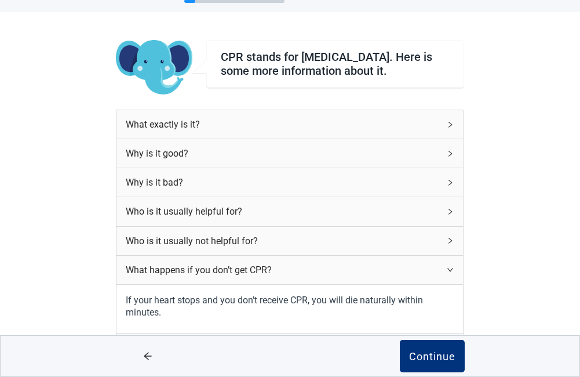
click at [452, 273] on icon "right" at bounding box center [450, 269] width 7 height 7
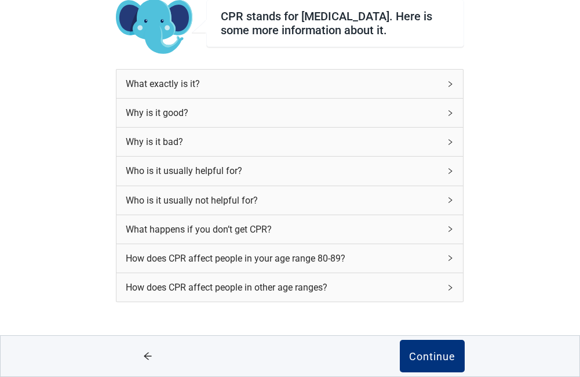
scroll to position [115, 0]
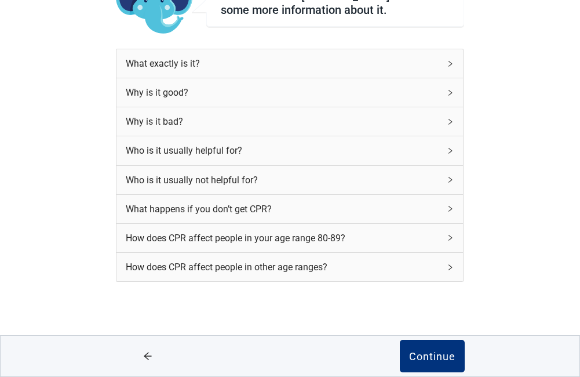
click at [449, 235] on icon "right" at bounding box center [450, 238] width 3 height 6
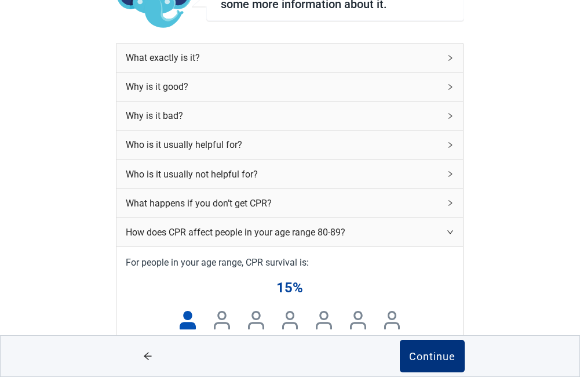
click at [449, 235] on icon "right" at bounding box center [450, 231] width 7 height 7
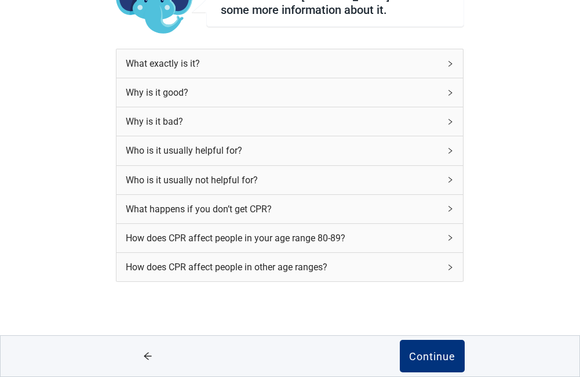
click at [452, 262] on div "How does CPR affect people in other age ranges?" at bounding box center [290, 267] width 347 height 28
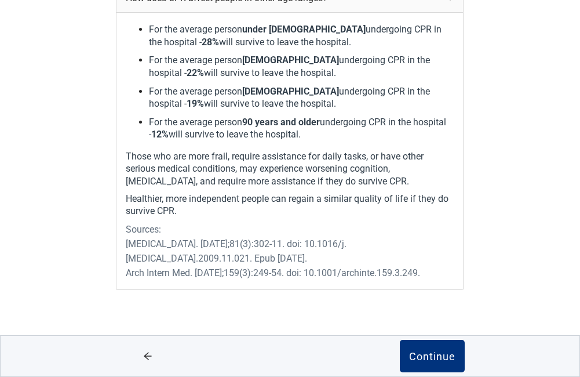
scroll to position [380, 0]
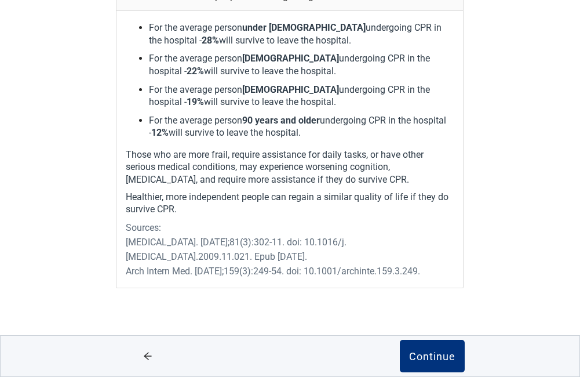
click at [572, 306] on main "CPR stands for cardiopulmonary resuscitation. Here is some more information abo…" at bounding box center [290, 32] width 580 height 703
click at [438, 353] on div "Continue" at bounding box center [432, 356] width 46 height 12
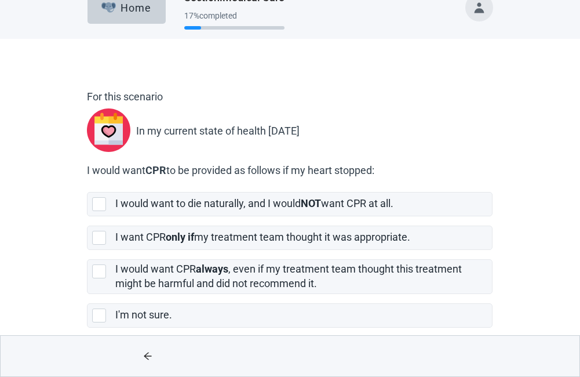
scroll to position [34, 0]
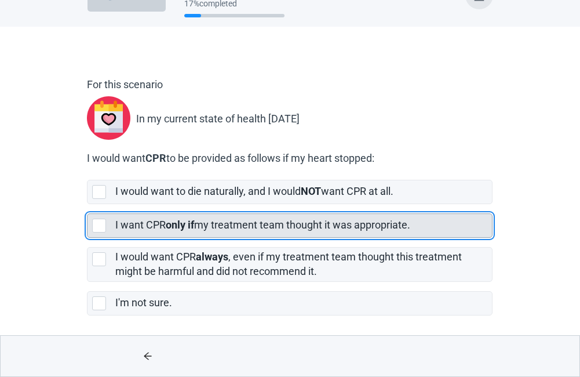
click at [96, 223] on div "[object Object], checkbox, not selected" at bounding box center [99, 226] width 14 height 14
click at [88, 205] on input "I want CPR only if my treatment team thought it was appropriate." at bounding box center [87, 204] width 1 height 1
checkbox input "true"
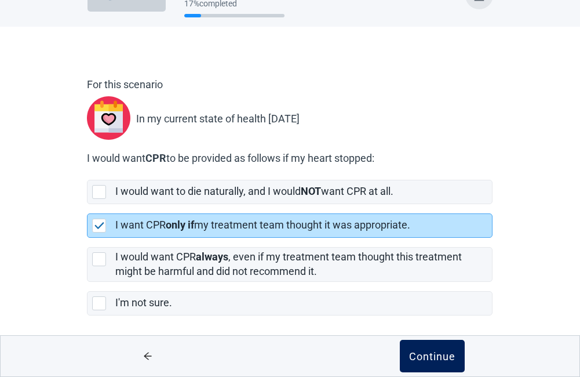
click at [434, 350] on div "Continue" at bounding box center [432, 356] width 46 height 12
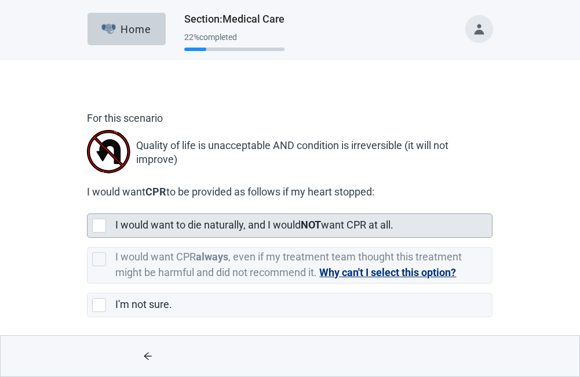
click at [99, 221] on div "[object Object], checkbox, not selected" at bounding box center [99, 226] width 14 height 14
click at [88, 205] on input "I would want to die naturally, and I would NOT want CPR at all." at bounding box center [87, 204] width 1 height 1
checkbox input "true"
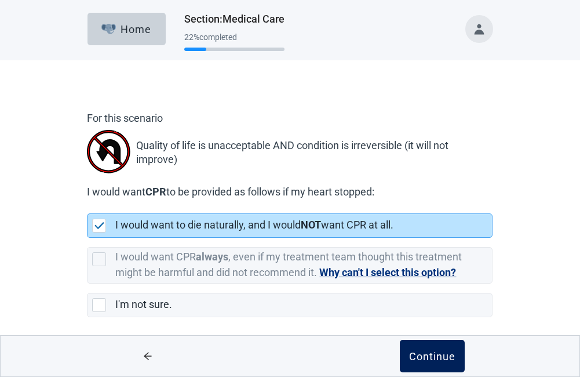
click at [434, 355] on div "Continue" at bounding box center [432, 356] width 46 height 12
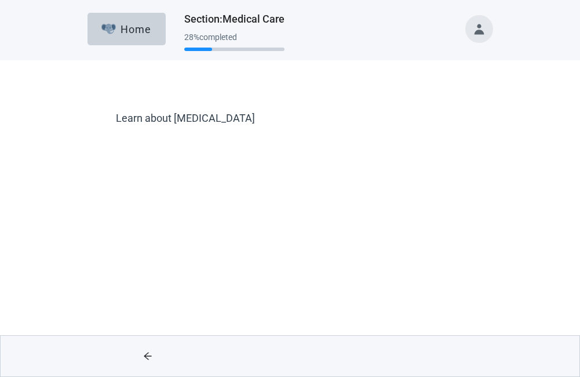
scroll to position [12, 0]
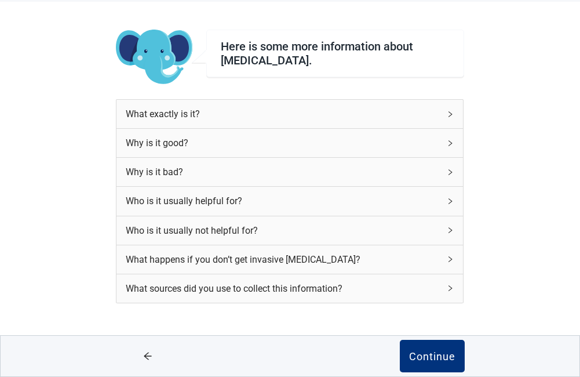
scroll to position [80, 0]
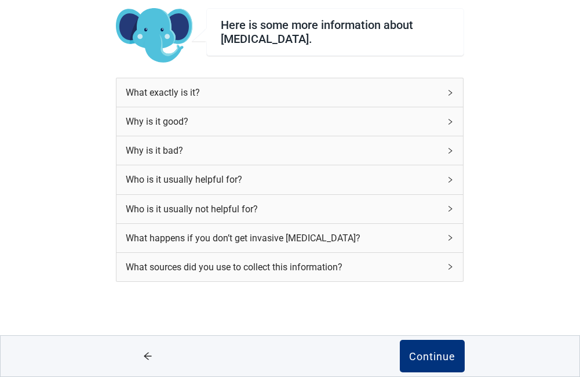
click at [450, 93] on icon "right" at bounding box center [450, 92] width 7 height 7
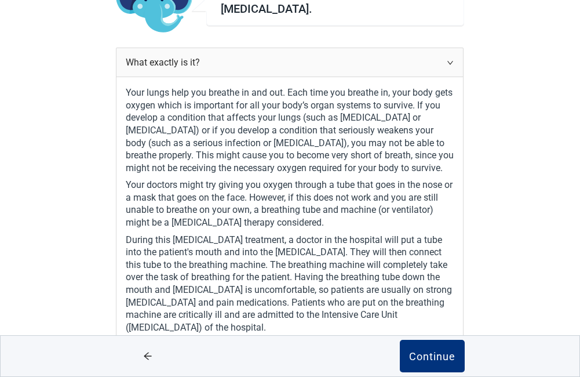
scroll to position [100, 0]
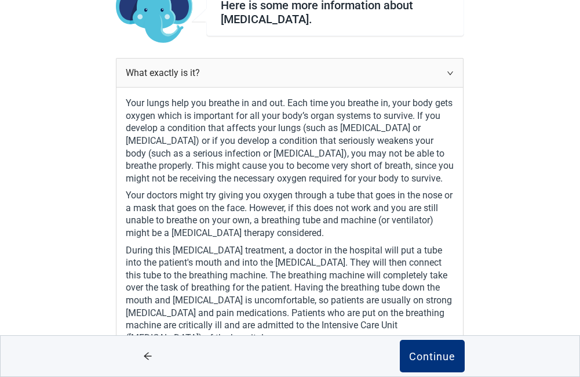
click at [452, 71] on icon "right" at bounding box center [450, 73] width 7 height 7
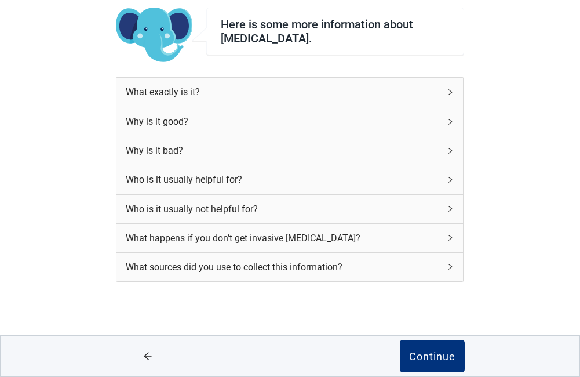
scroll to position [80, 0]
click at [450, 119] on icon "right" at bounding box center [450, 121] width 7 height 7
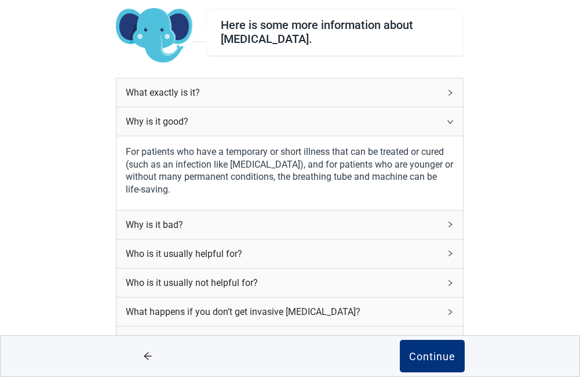
click at [450, 119] on icon "right" at bounding box center [450, 121] width 7 height 7
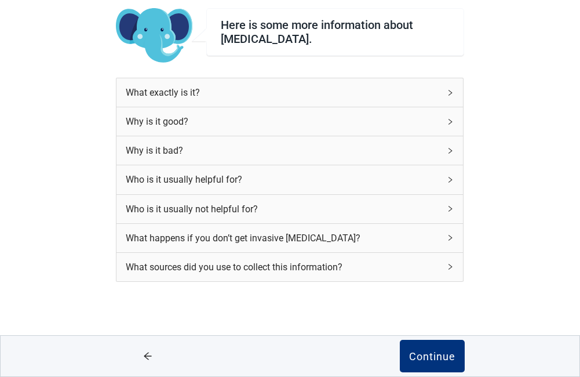
click at [449, 147] on icon "right" at bounding box center [450, 150] width 7 height 7
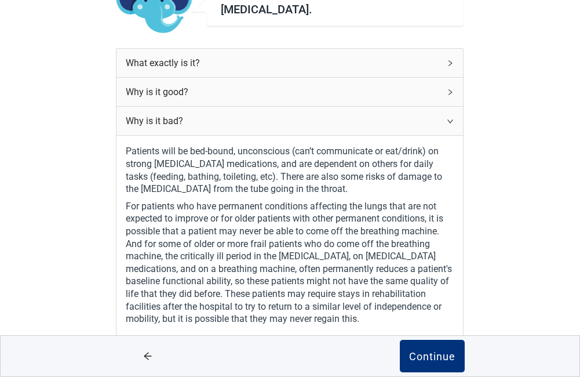
scroll to position [78, 0]
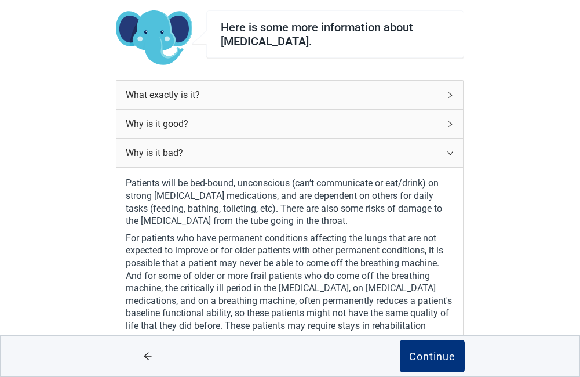
click at [453, 152] on icon "right" at bounding box center [450, 153] width 7 height 7
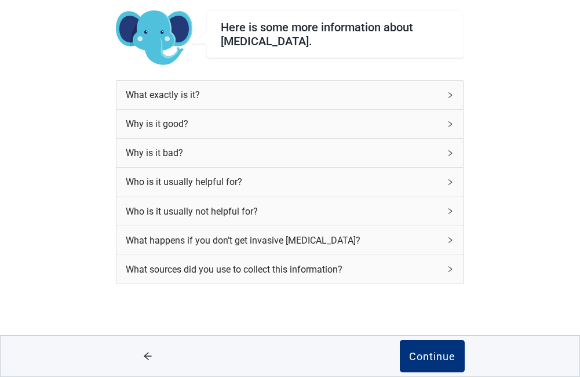
click at [450, 180] on icon "right" at bounding box center [450, 182] width 3 height 6
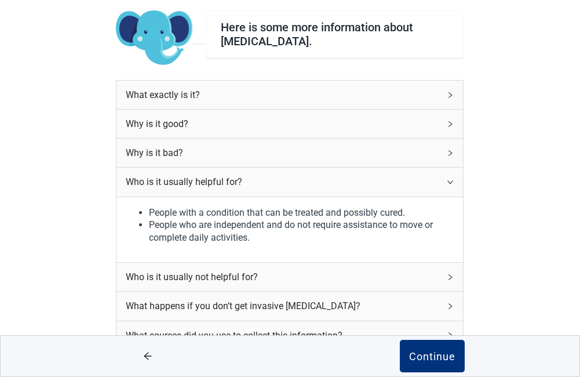
click at [450, 180] on icon "right" at bounding box center [450, 182] width 7 height 7
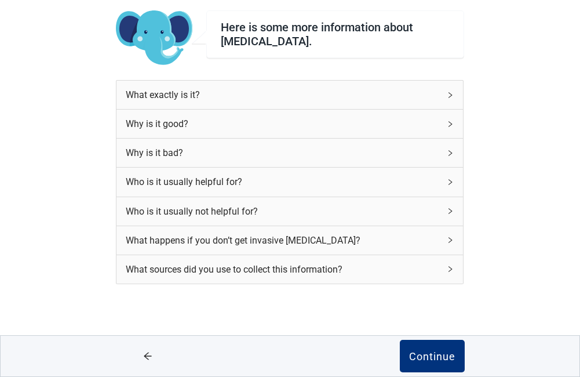
click at [450, 209] on icon "right" at bounding box center [450, 211] width 7 height 7
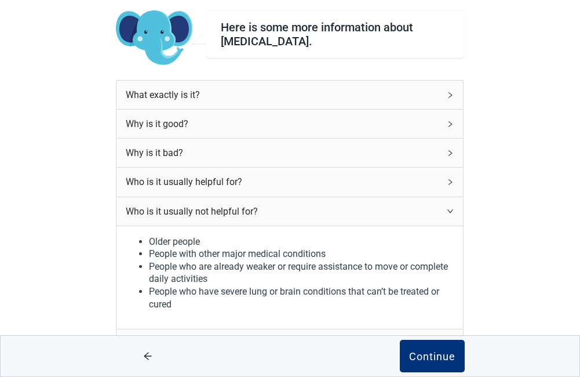
click at [450, 209] on icon "right" at bounding box center [450, 211] width 7 height 7
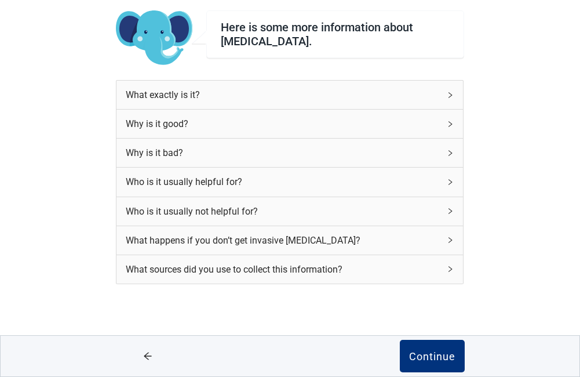
click at [452, 238] on icon "right" at bounding box center [450, 240] width 7 height 7
click at [450, 239] on icon "right" at bounding box center [450, 240] width 7 height 7
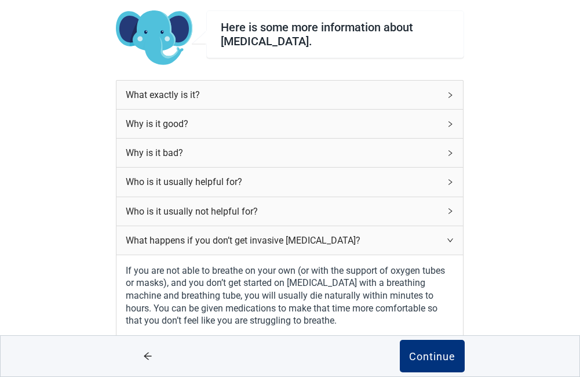
click at [450, 239] on icon "right" at bounding box center [450, 240] width 7 height 7
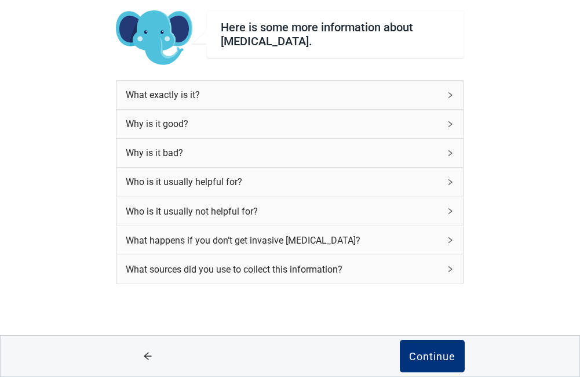
click at [449, 266] on icon "right" at bounding box center [450, 269] width 7 height 7
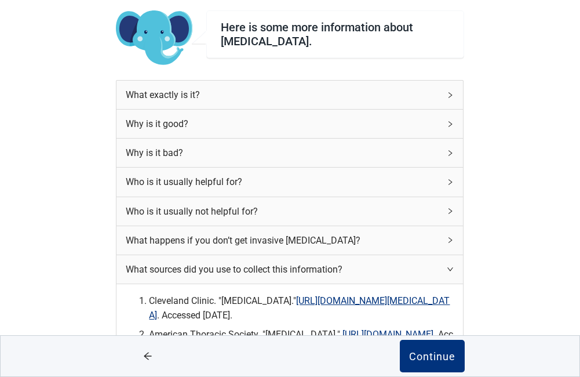
click at [449, 266] on icon "right" at bounding box center [450, 269] width 7 height 7
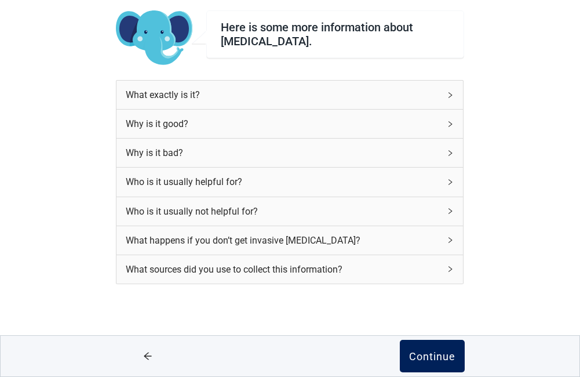
click at [430, 352] on div "Continue" at bounding box center [432, 356] width 46 height 12
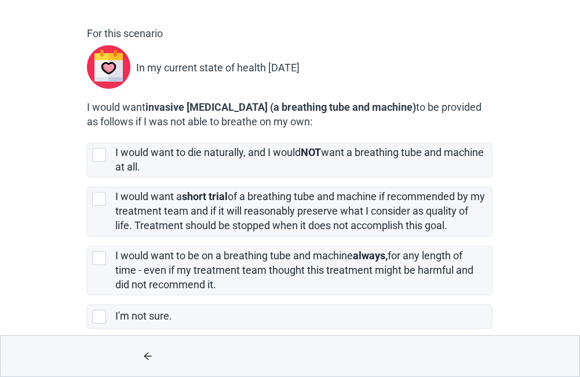
scroll to position [98, 0]
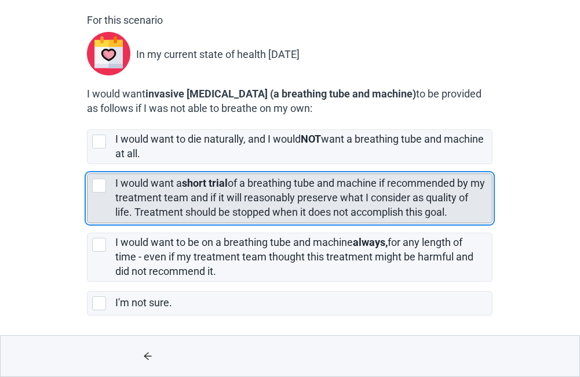
click at [95, 184] on div "[object Object], checkbox, not selected" at bounding box center [99, 186] width 14 height 14
click at [88, 165] on input "I would want a short trial of a breathing tube and machine if recommended by my…" at bounding box center [87, 164] width 1 height 1
checkbox input "true"
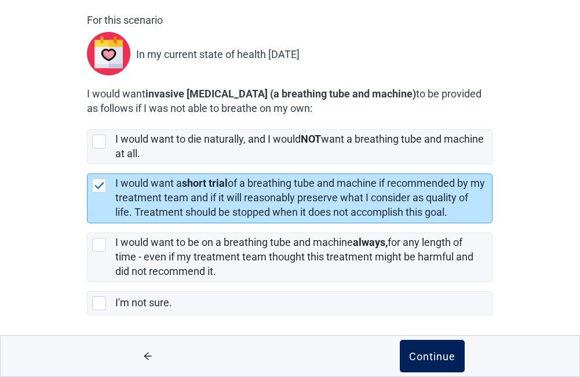
click at [439, 352] on div "Continue" at bounding box center [432, 356] width 46 height 12
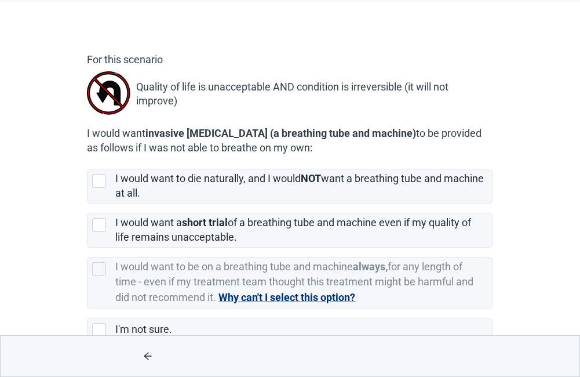
scroll to position [85, 0]
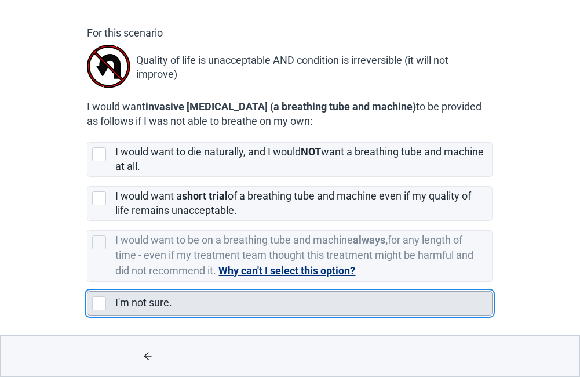
click at [105, 306] on div "I'm not sure., checkbox, not selected" at bounding box center [99, 303] width 14 height 14
click at [88, 282] on input "I'm not sure." at bounding box center [87, 282] width 1 height 1
checkbox input "true"
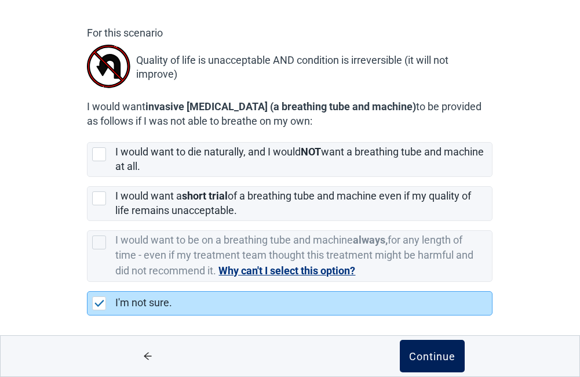
click at [416, 349] on button "Continue" at bounding box center [432, 356] width 65 height 32
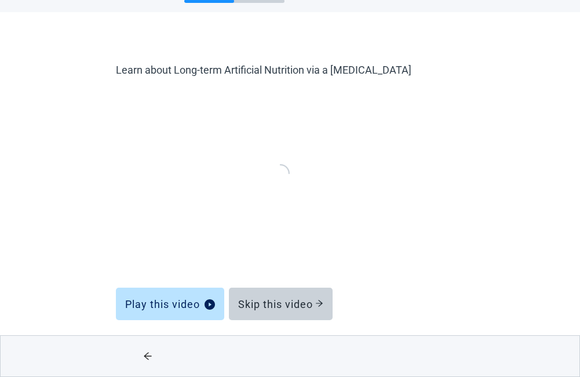
scroll to position [48, 0]
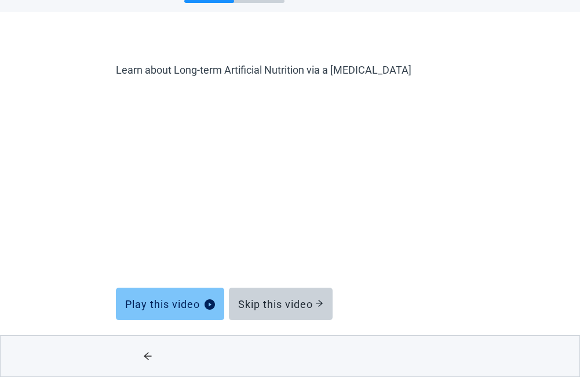
click at [188, 298] on div "Play this video" at bounding box center [170, 304] width 90 height 12
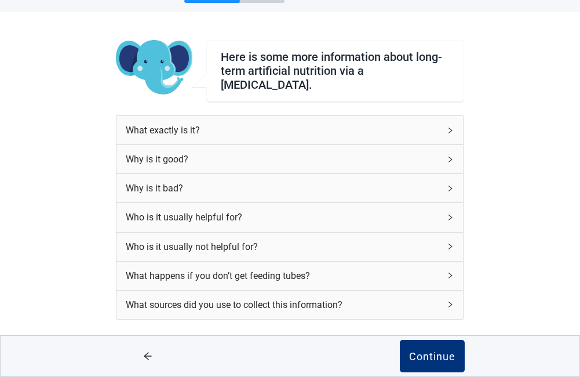
click at [452, 127] on icon "right" at bounding box center [450, 130] width 7 height 7
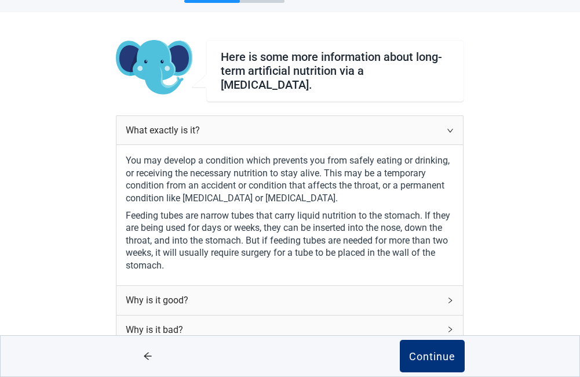
click at [452, 127] on icon "right" at bounding box center [450, 130] width 7 height 7
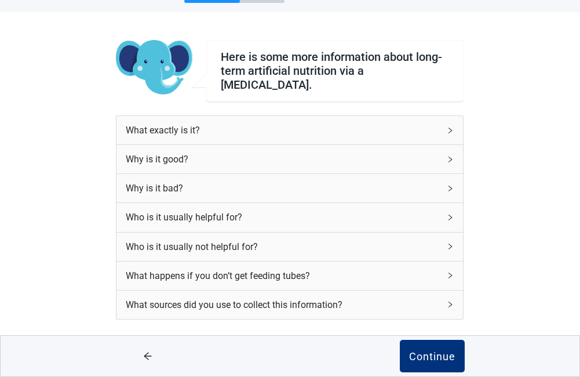
click at [448, 156] on icon "right" at bounding box center [450, 159] width 7 height 7
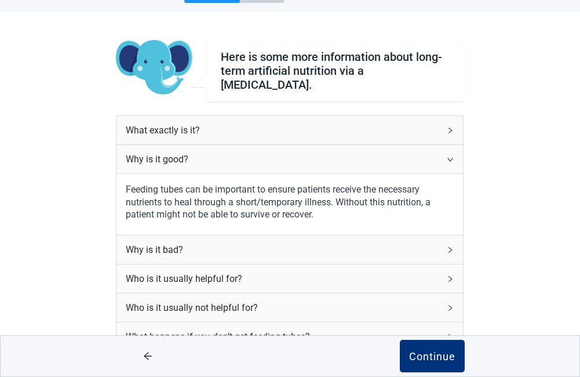
click at [448, 156] on icon "right" at bounding box center [450, 159] width 7 height 7
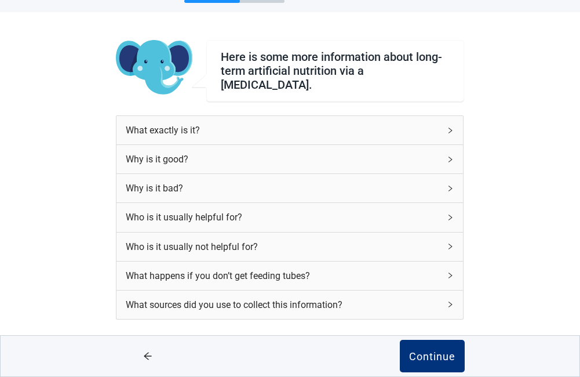
click at [450, 185] on icon "right" at bounding box center [450, 188] width 7 height 7
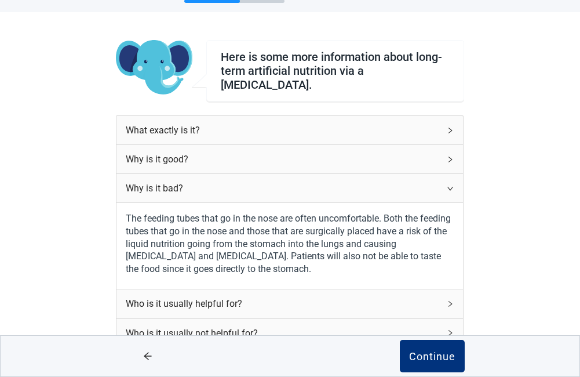
click at [450, 185] on icon "right" at bounding box center [450, 188] width 7 height 7
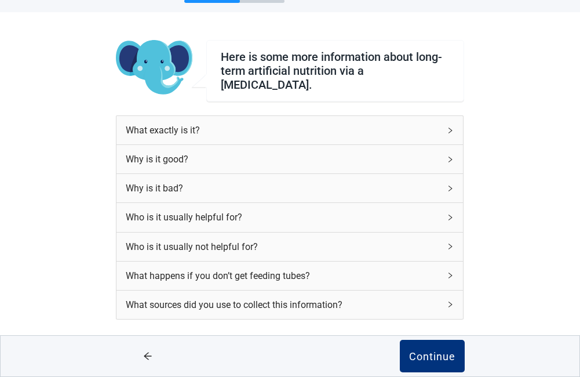
click at [449, 214] on icon "right" at bounding box center [450, 217] width 7 height 7
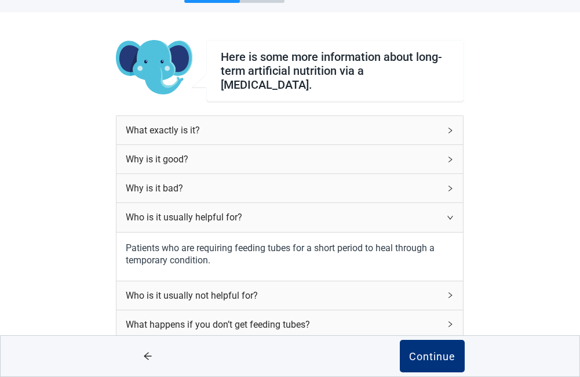
click at [449, 214] on icon "right" at bounding box center [450, 217] width 7 height 7
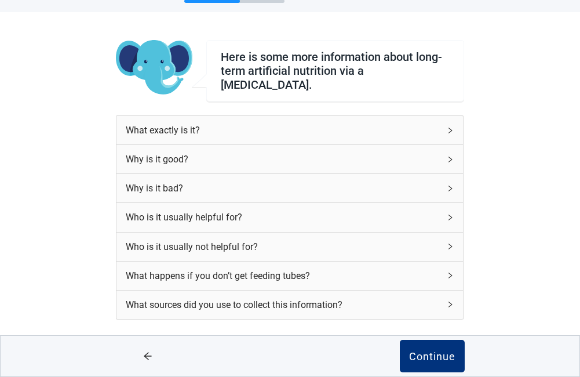
click at [451, 243] on icon "right" at bounding box center [450, 246] width 7 height 7
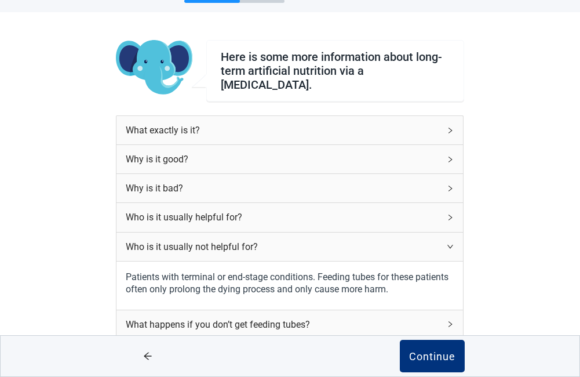
click at [451, 243] on icon "right" at bounding box center [450, 246] width 7 height 7
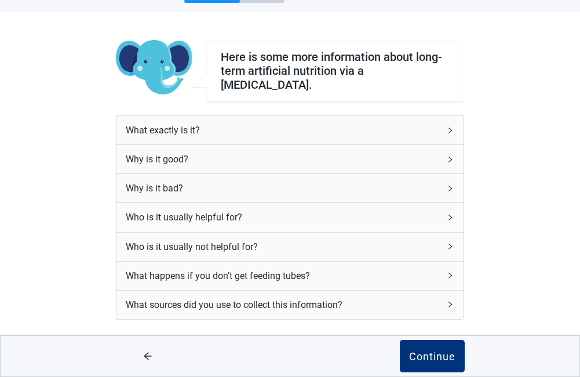
click at [448, 272] on icon "right" at bounding box center [450, 275] width 7 height 7
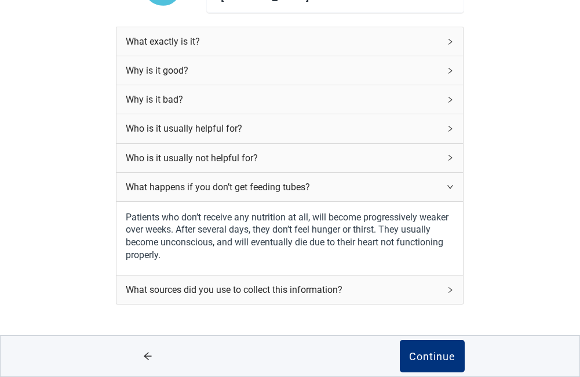
scroll to position [152, 0]
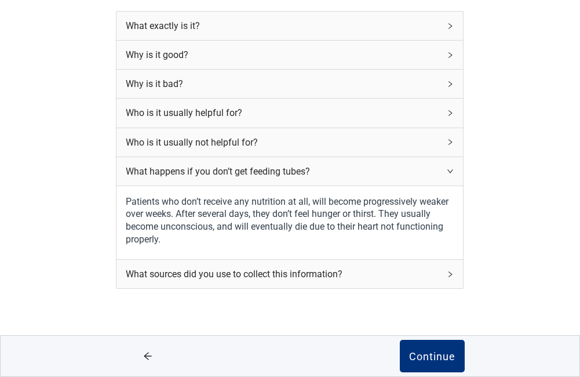
click at [447, 168] on icon "right" at bounding box center [450, 171] width 7 height 7
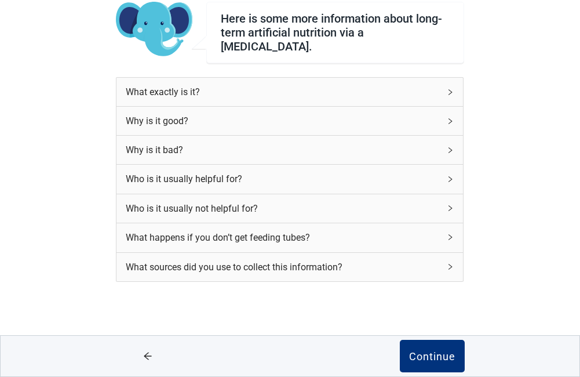
scroll to position [80, 0]
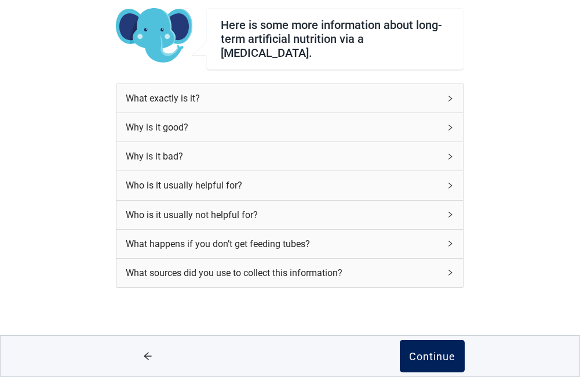
click at [421, 357] on div "Continue" at bounding box center [432, 356] width 46 height 12
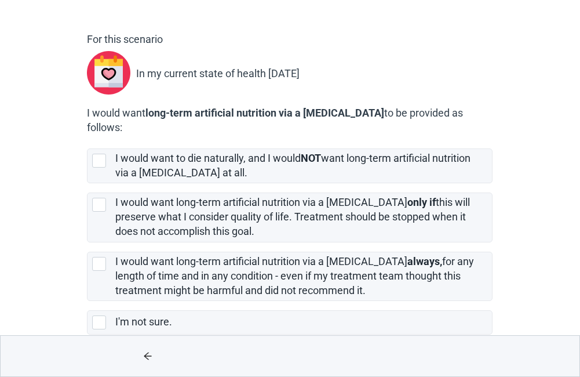
scroll to position [84, 0]
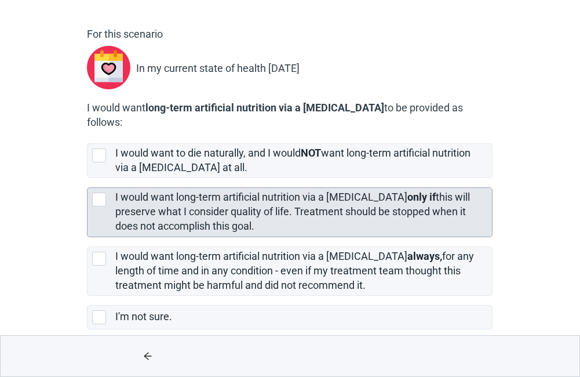
click at [95, 192] on div "[object Object], checkbox, not selected" at bounding box center [99, 199] width 14 height 14
click at [88, 179] on input "I would want long-term artificial nutrition via a feeding tube only if this wil…" at bounding box center [87, 178] width 1 height 1
checkbox input "true"
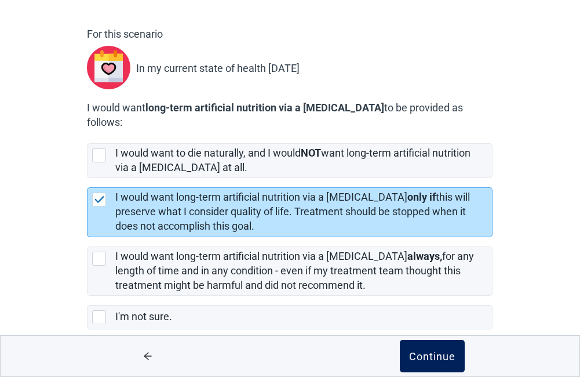
click at [424, 352] on div "Continue" at bounding box center [432, 356] width 46 height 12
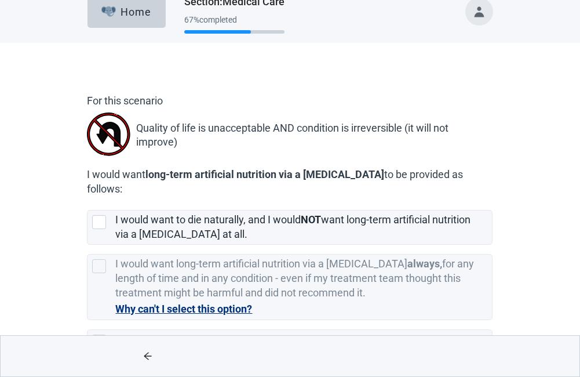
scroll to position [42, 0]
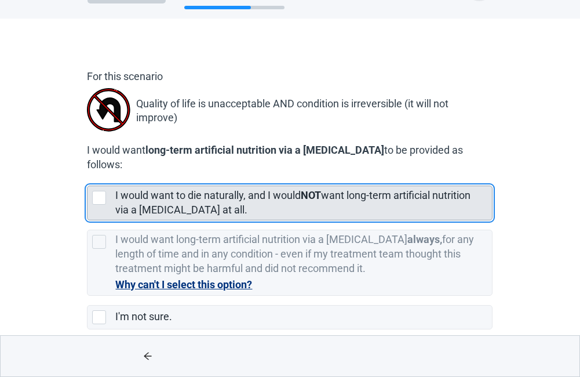
click at [97, 191] on div "[object Object], checkbox, not selected" at bounding box center [99, 198] width 14 height 14
click at [88, 177] on input "I would want to die naturally, and I would NOT want long-term artificial nutrit…" at bounding box center [87, 176] width 1 height 1
checkbox input "true"
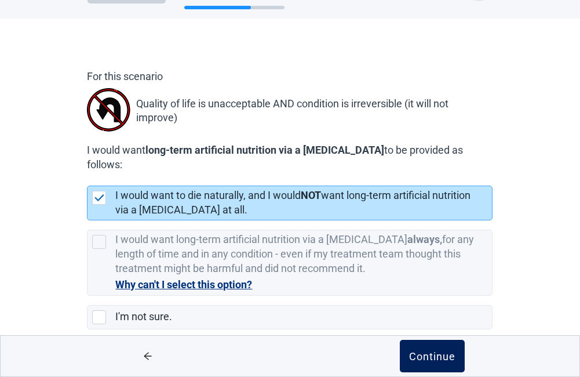
click at [437, 356] on div "Continue" at bounding box center [432, 356] width 46 height 12
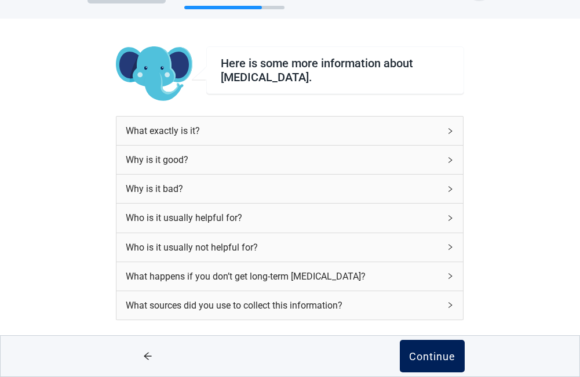
click at [438, 353] on div "Continue" at bounding box center [432, 356] width 46 height 12
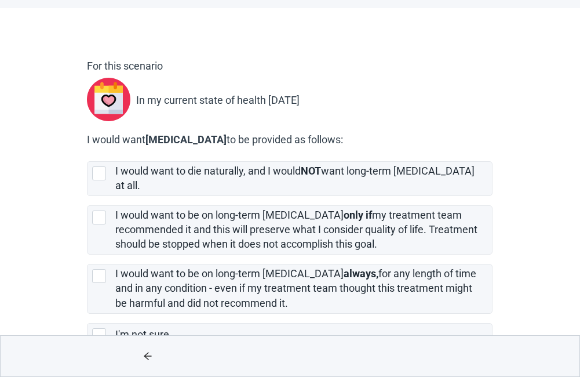
scroll to position [73, 0]
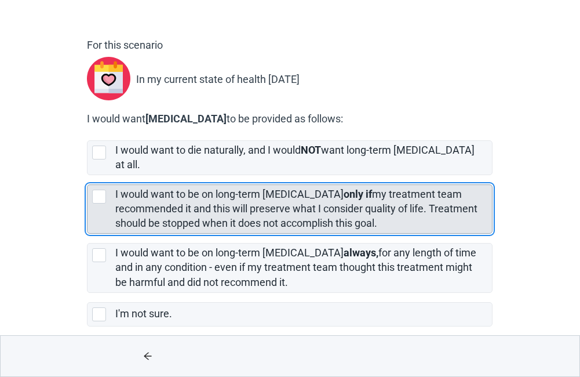
click at [103, 190] on div "[object Object], checkbox, not selected" at bounding box center [99, 197] width 14 height 14
click at [88, 176] on input "I would want to be on long-term dialysis only if my treatment team recommended …" at bounding box center [87, 175] width 1 height 1
checkbox input "true"
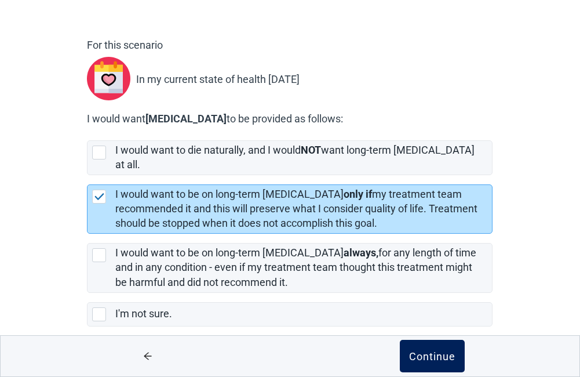
click at [439, 358] on div "Continue" at bounding box center [432, 356] width 46 height 12
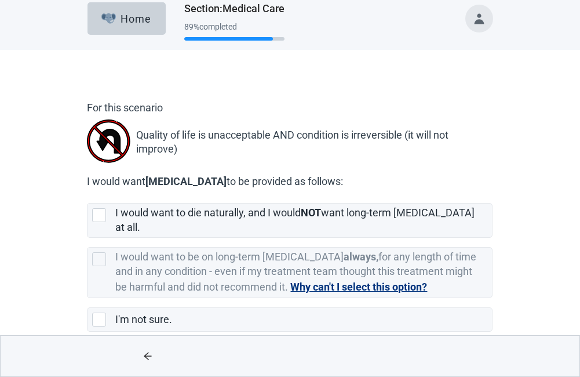
scroll to position [16, 0]
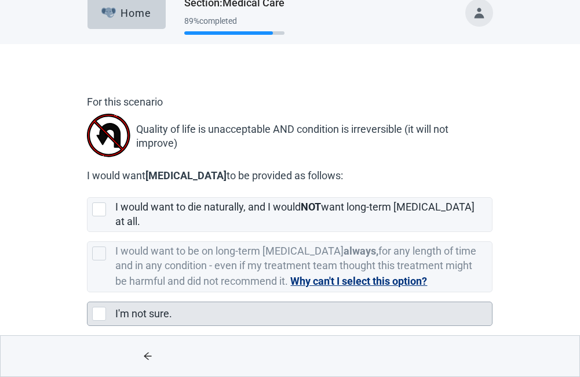
click at [93, 307] on div "I'm not sure., checkbox, not selected" at bounding box center [99, 314] width 14 height 14
click at [88, 293] on input "I'm not sure." at bounding box center [87, 292] width 1 height 1
click at [93, 307] on div "I'm not sure., checkbox, not selected" at bounding box center [99, 314] width 14 height 14
click at [88, 293] on input "I'm not sure." at bounding box center [87, 292] width 1 height 1
checkbox input "true"
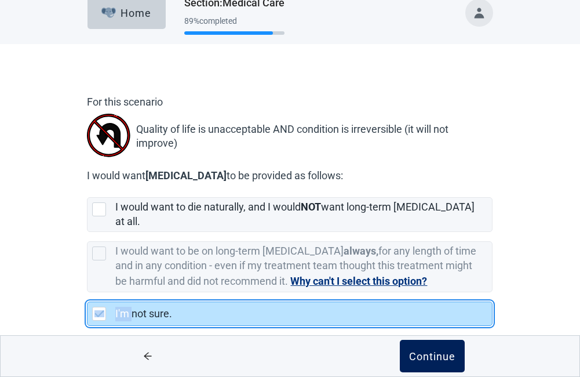
click at [435, 356] on div "Continue" at bounding box center [432, 356] width 46 height 12
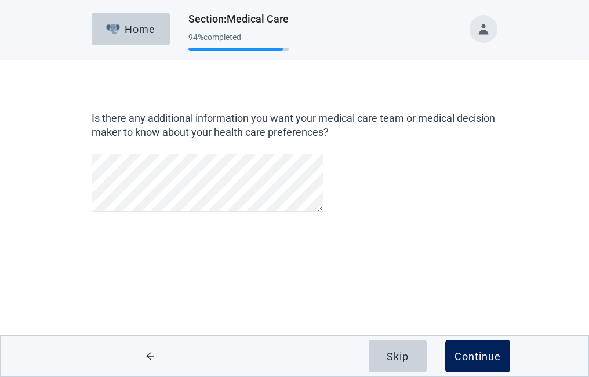
click at [466, 349] on button "Continue" at bounding box center [477, 356] width 65 height 32
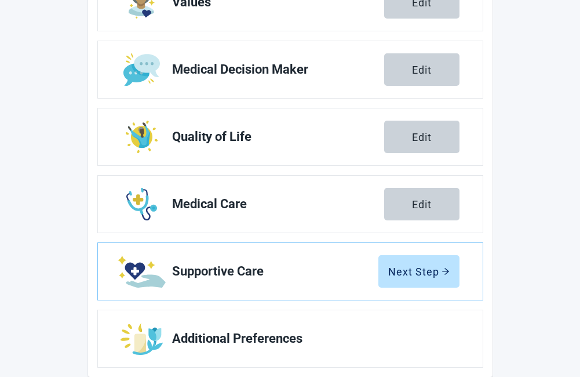
scroll to position [239, 0]
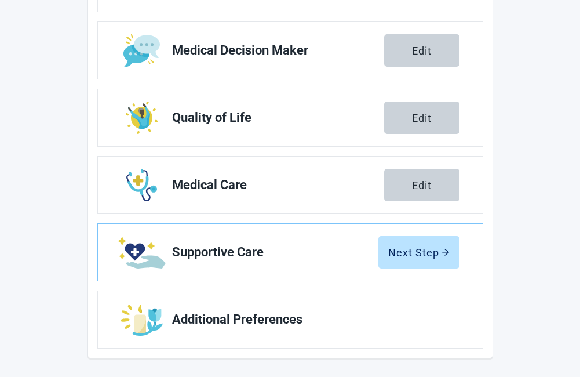
click at [576, 300] on div "You’re doing great! Now we have some educational information about supportive c…" at bounding box center [290, 90] width 580 height 574
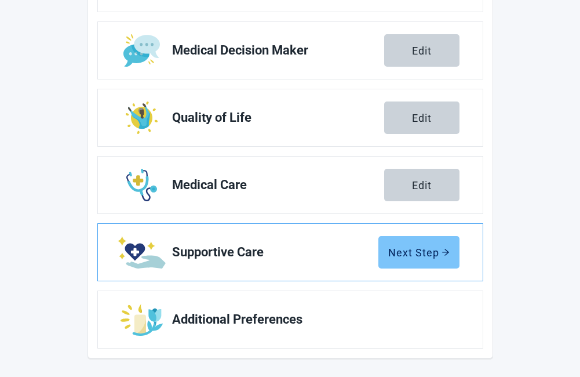
click at [401, 243] on button "Next Step" at bounding box center [419, 252] width 81 height 32
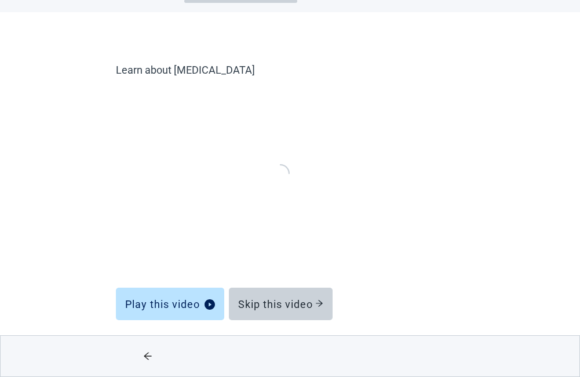
scroll to position [48, 0]
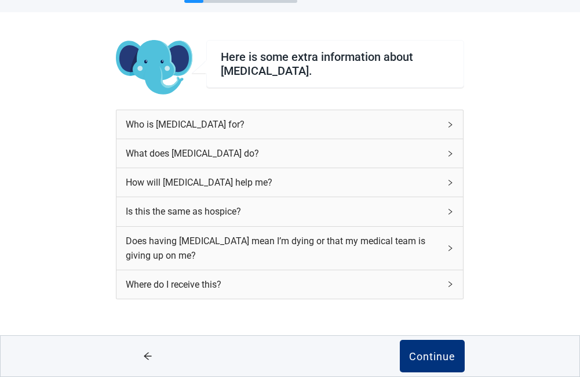
scroll to position [66, 0]
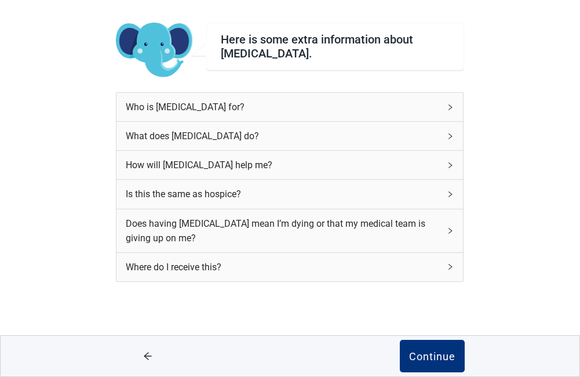
click at [448, 103] on div "Who is palliative care for?" at bounding box center [290, 107] width 347 height 28
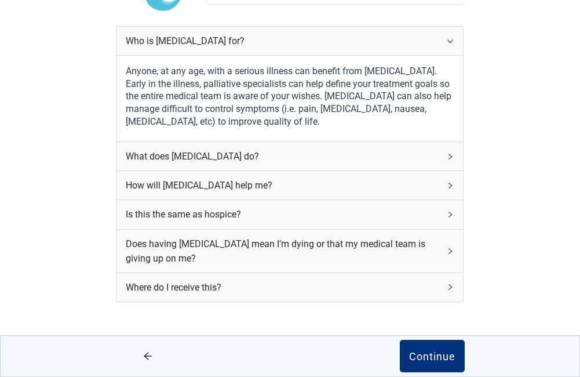
scroll to position [140, 0]
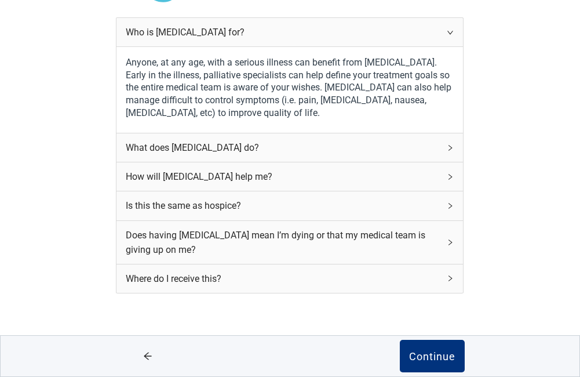
click at [575, 142] on main "Here is some extra information about Palliative Care. Who is palliative care fo…" at bounding box center [290, 154] width 580 height 468
click at [452, 32] on icon "right" at bounding box center [451, 32] width 6 height 3
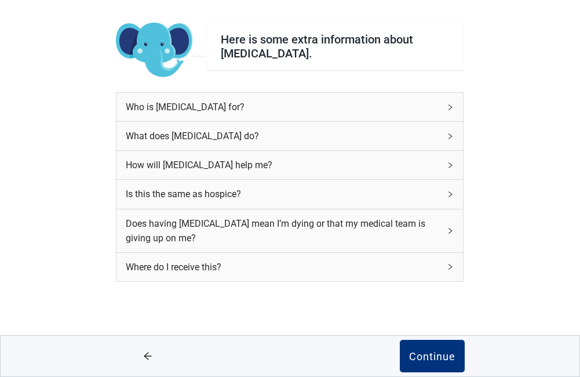
scroll to position [66, 0]
click at [449, 133] on icon "right" at bounding box center [450, 136] width 3 height 6
click at [449, 133] on icon "right" at bounding box center [450, 136] width 7 height 7
click at [449, 133] on icon "right" at bounding box center [450, 136] width 3 height 6
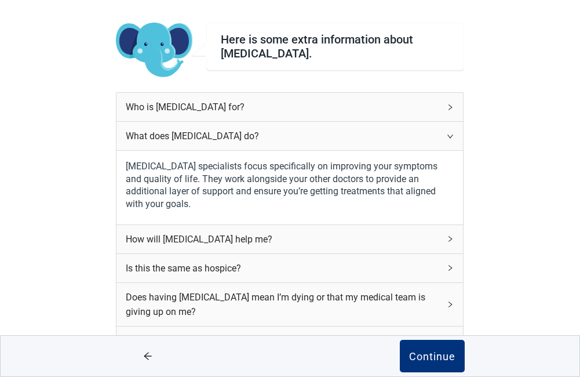
click at [449, 133] on icon "right" at bounding box center [450, 136] width 7 height 7
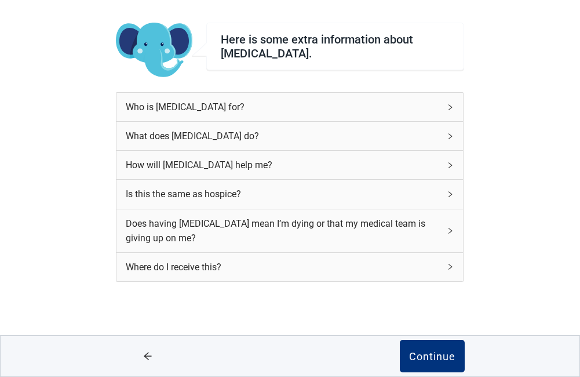
click at [451, 162] on icon "right" at bounding box center [450, 165] width 7 height 7
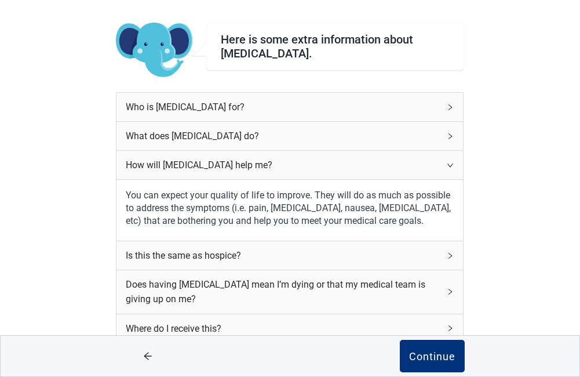
click at [450, 161] on div "How will palliative care help me?" at bounding box center [290, 165] width 347 height 28
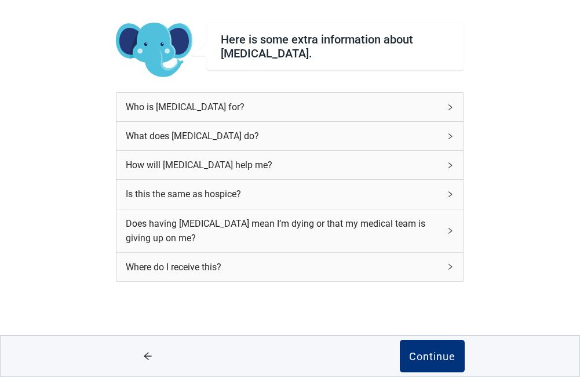
click at [450, 192] on icon "right" at bounding box center [450, 194] width 3 height 6
click at [450, 192] on icon "right" at bounding box center [450, 194] width 7 height 7
click at [450, 192] on icon "right" at bounding box center [450, 194] width 3 height 6
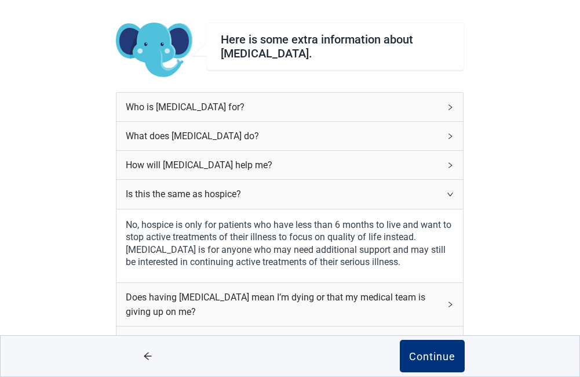
click at [450, 192] on icon "right" at bounding box center [450, 194] width 7 height 7
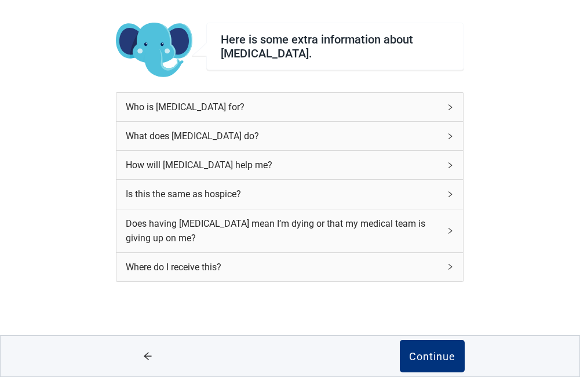
click at [452, 229] on icon "right" at bounding box center [450, 230] width 7 height 7
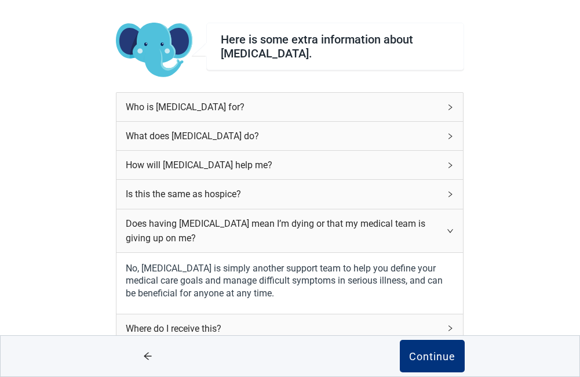
click at [452, 229] on icon "right" at bounding box center [450, 230] width 7 height 7
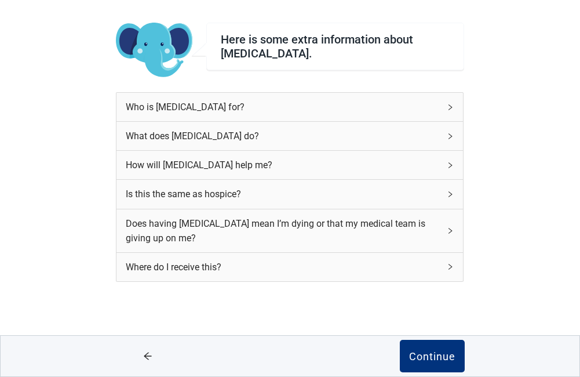
click at [452, 266] on icon "right" at bounding box center [450, 267] width 3 height 6
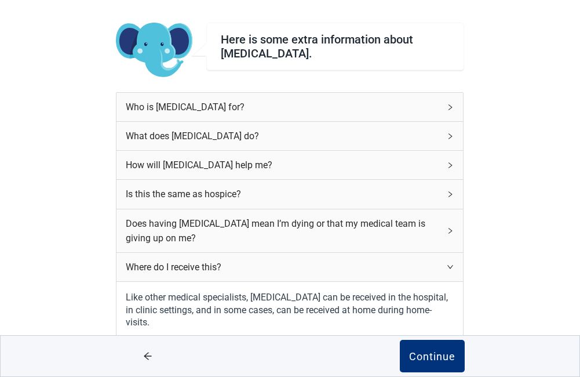
click at [451, 266] on icon "right" at bounding box center [450, 266] width 7 height 7
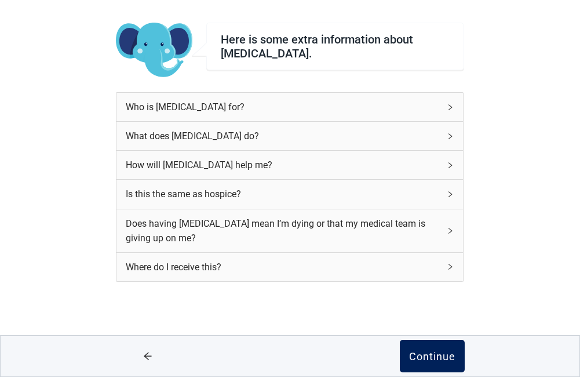
click at [430, 354] on div "Continue" at bounding box center [432, 356] width 46 height 12
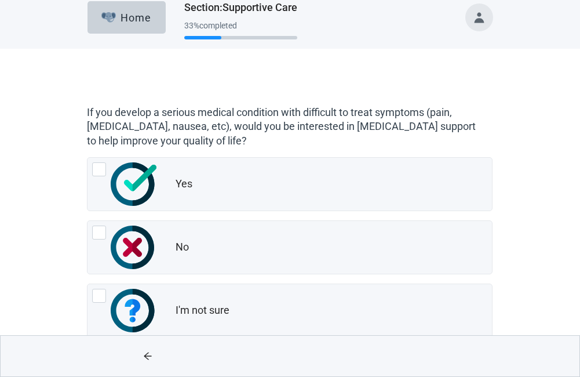
scroll to position [38, 0]
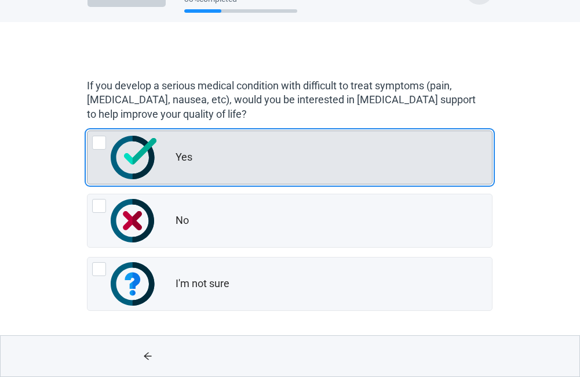
click at [100, 140] on div "Yes, radio button, not checked" at bounding box center [99, 143] width 14 height 14
click at [88, 131] on input "Yes" at bounding box center [87, 130] width 1 height 1
radio input "true"
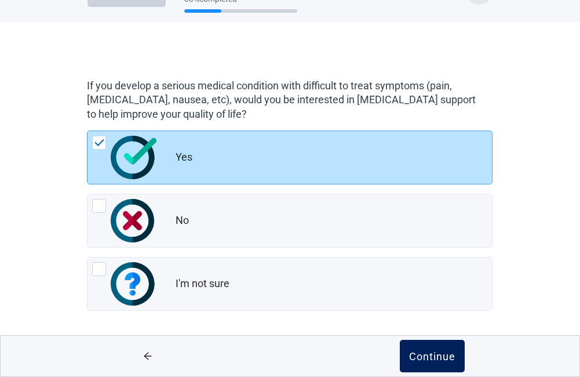
click at [426, 354] on div "Continue" at bounding box center [432, 356] width 46 height 12
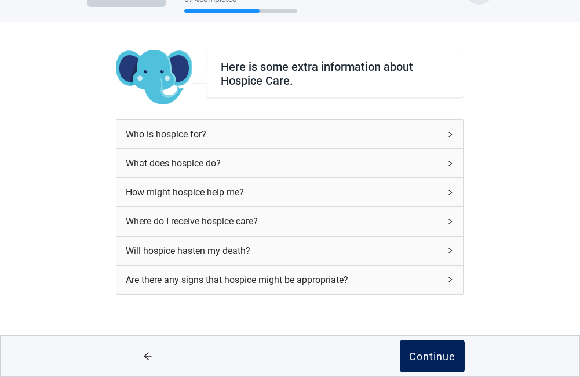
click at [433, 348] on button "Continue" at bounding box center [432, 356] width 65 height 32
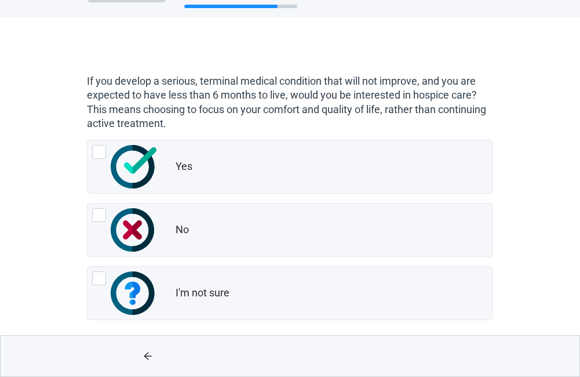
scroll to position [52, 0]
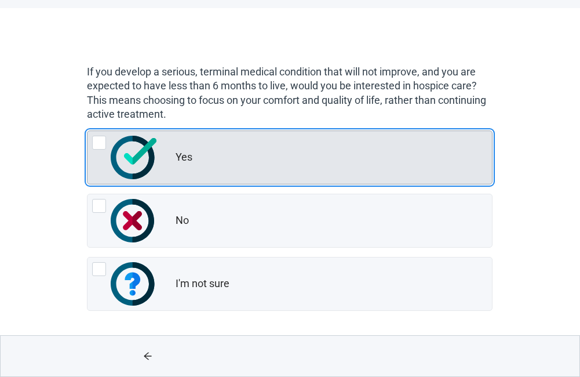
click at [100, 142] on div "Yes, radio button, not checked" at bounding box center [99, 143] width 14 height 14
click at [88, 131] on input "Yes" at bounding box center [87, 130] width 1 height 1
radio input "true"
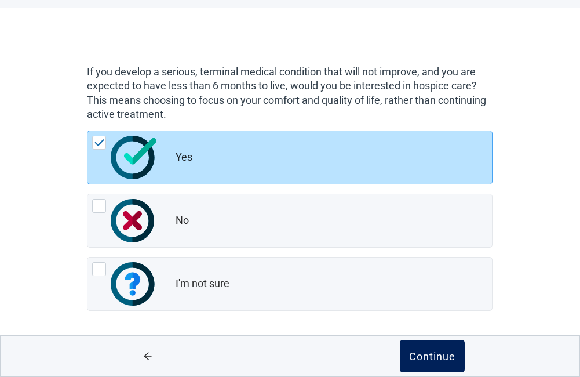
click at [438, 355] on div "Continue" at bounding box center [432, 356] width 46 height 12
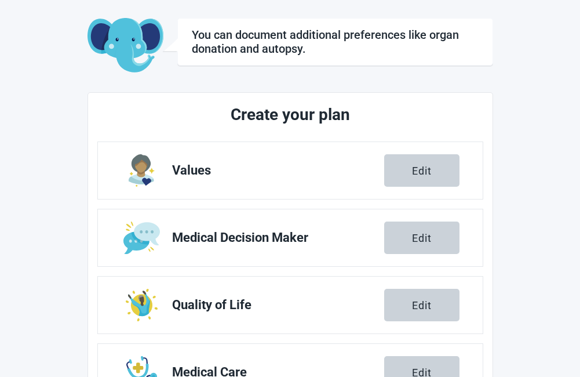
scroll to position [239, 0]
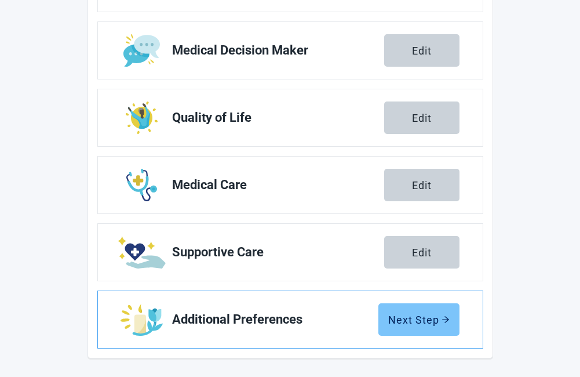
click at [403, 317] on div "Next Step" at bounding box center [418, 320] width 61 height 12
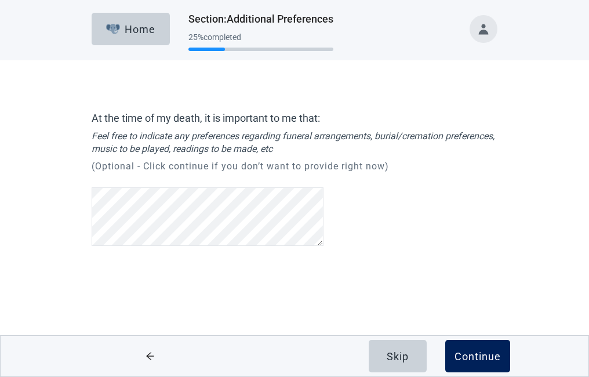
click at [474, 352] on div "Continue" at bounding box center [478, 356] width 46 height 12
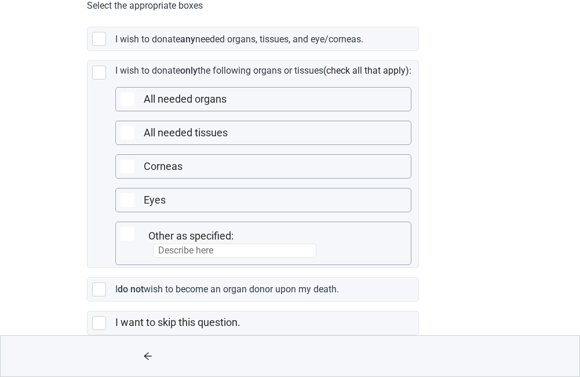
scroll to position [257, 0]
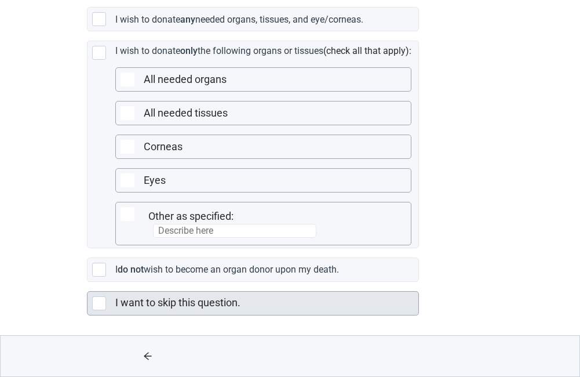
click at [101, 304] on div "Main content" at bounding box center [99, 303] width 14 height 14
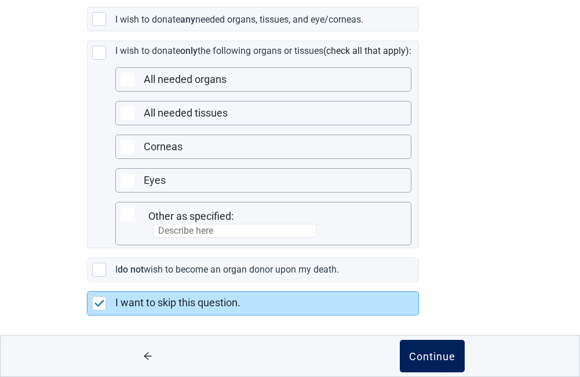
click at [436, 355] on div "Continue" at bounding box center [432, 356] width 46 height 12
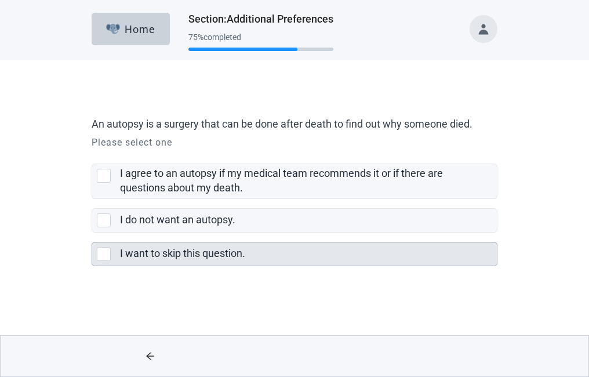
click at [101, 253] on div "I want to skip this question., checkbox, not selected" at bounding box center [104, 254] width 14 height 14
click at [92, 233] on input "I want to skip this question." at bounding box center [92, 232] width 1 height 1
checkbox input "true"
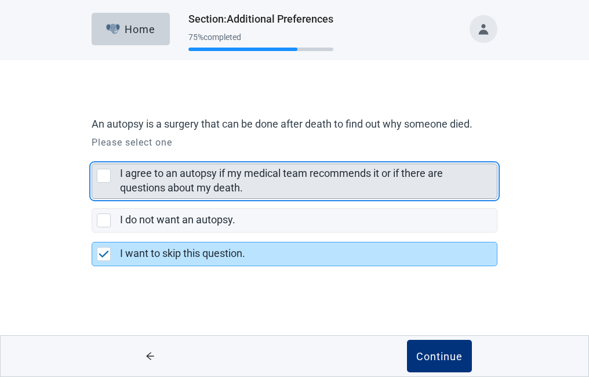
click at [110, 174] on div "I agree to an autopsy if my medical team recommends it or if there are question…" at bounding box center [104, 176] width 14 height 14
click at [92, 155] on input "I agree to an autopsy if my medical team recommends it or if there are question…" at bounding box center [92, 154] width 1 height 1
checkbox input "true"
checkbox input "false"
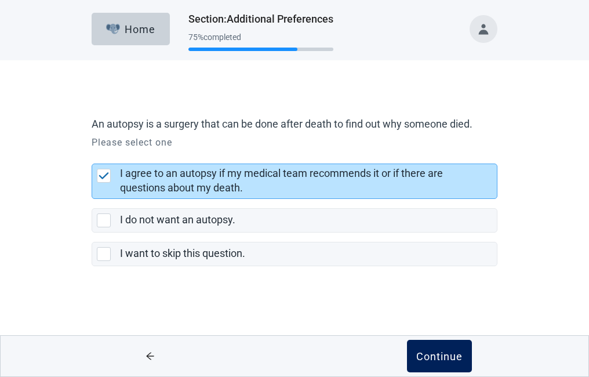
click at [439, 354] on div "Continue" at bounding box center [439, 356] width 46 height 12
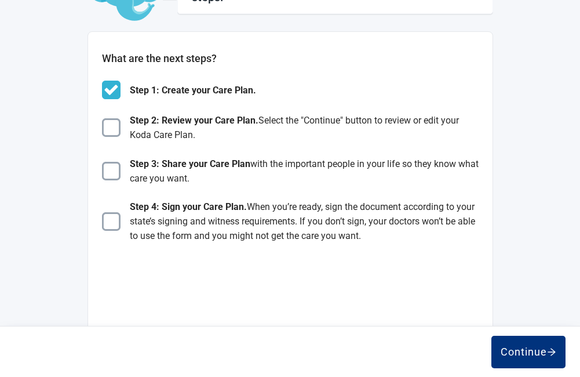
scroll to position [132, 0]
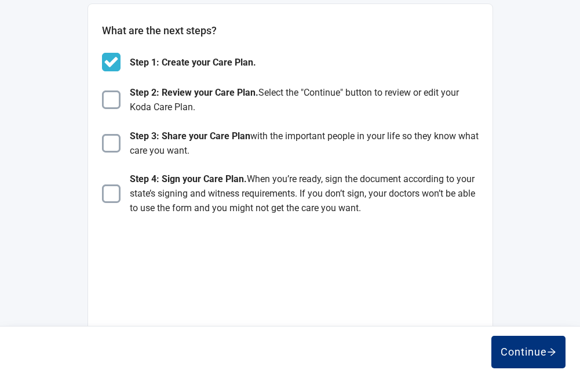
click at [572, 176] on div "View Unsigned Plan Sign your Plan Share Plan Completed Plans Get Help Here is s…" at bounding box center [290, 302] width 580 height 783
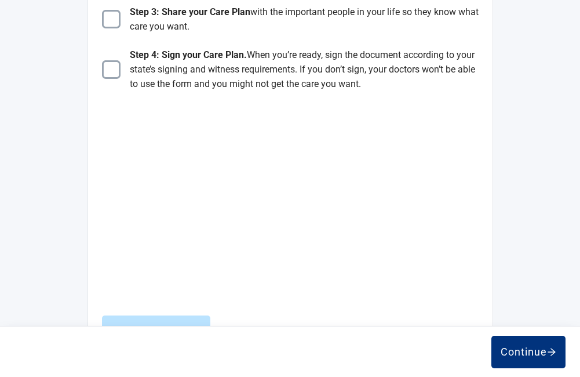
scroll to position [268, 0]
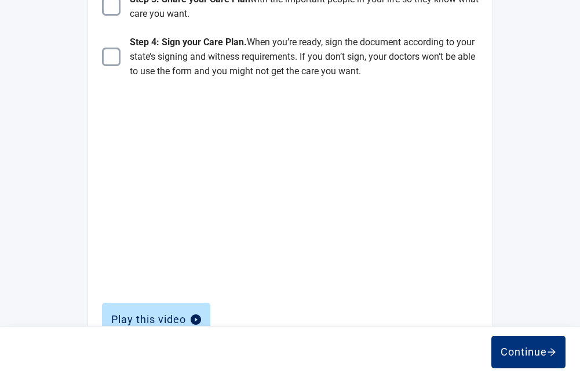
click at [573, 262] on div "View Unsigned Plan Sign your Plan Share Plan Completed Plans Get Help Here is s…" at bounding box center [290, 165] width 580 height 783
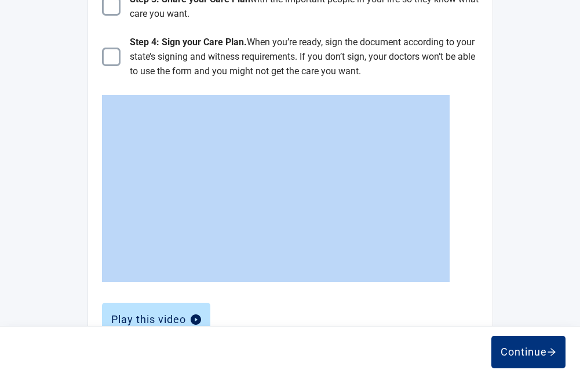
click at [573, 262] on div "View Unsigned Plan Sign your Plan Share Plan Completed Plans Get Help Here is s…" at bounding box center [290, 165] width 580 height 783
drag, startPoint x: 573, startPoint y: 262, endPoint x: 533, endPoint y: 346, distance: 93.3
click at [533, 346] on div "Continue" at bounding box center [529, 352] width 56 height 12
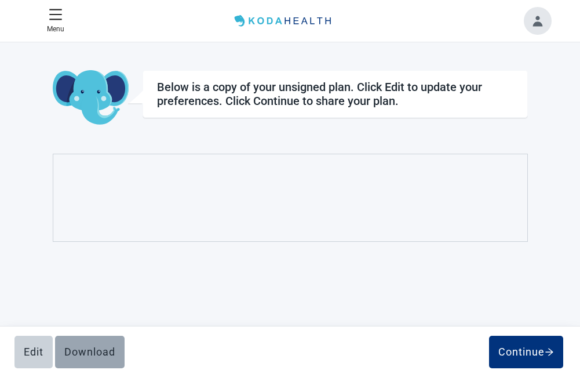
click at [91, 350] on div "Download" at bounding box center [89, 352] width 51 height 12
click at [91, 350] on div "Edit Download Continue" at bounding box center [289, 352] width 551 height 32
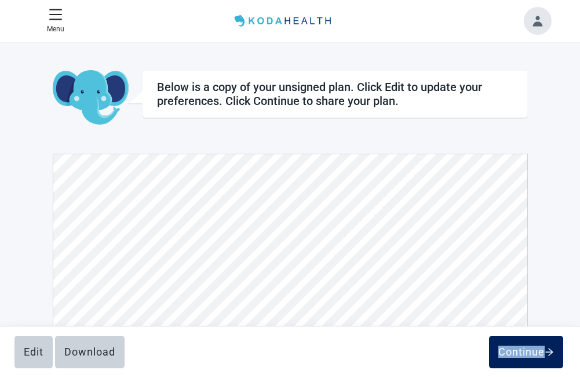
click at [515, 347] on div "Continue" at bounding box center [527, 352] width 56 height 12
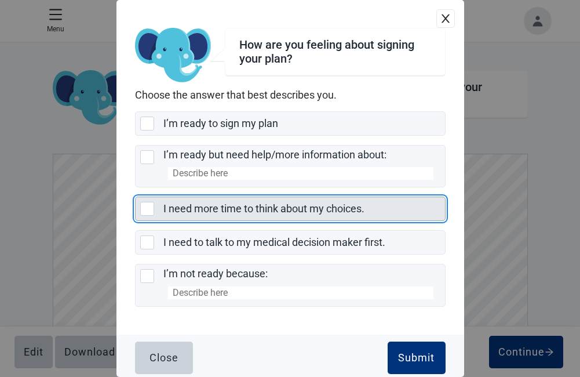
click at [151, 207] on div "I need more time to think about my choices., checkbox, not selected" at bounding box center [147, 209] width 14 height 14
click at [136, 197] on input "I need more time to think about my choices." at bounding box center [135, 197] width 1 height 1
checkbox input "true"
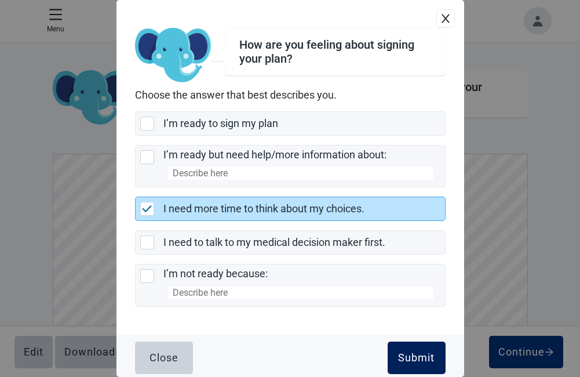
click at [409, 352] on div "Submit" at bounding box center [416, 358] width 37 height 12
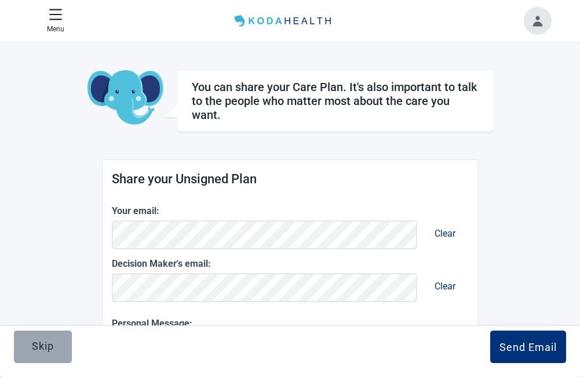
click at [48, 341] on div "Skip" at bounding box center [43, 346] width 22 height 12
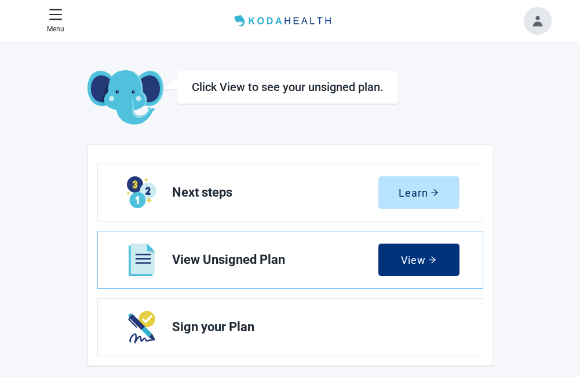
click at [537, 22] on button "Toggle account menu" at bounding box center [538, 21] width 28 height 28
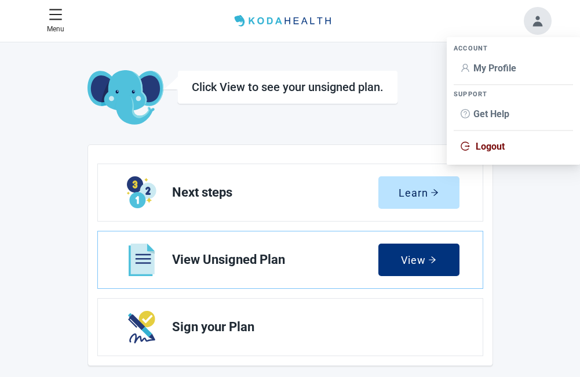
click at [488, 142] on span "Logout" at bounding box center [490, 146] width 29 height 11
